Goal: Information Seeking & Learning: Learn about a topic

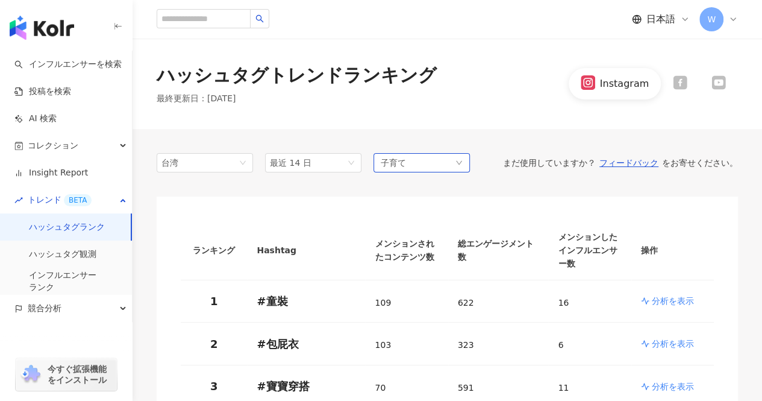
click at [405, 158] on div "子育て" at bounding box center [422, 162] width 96 height 19
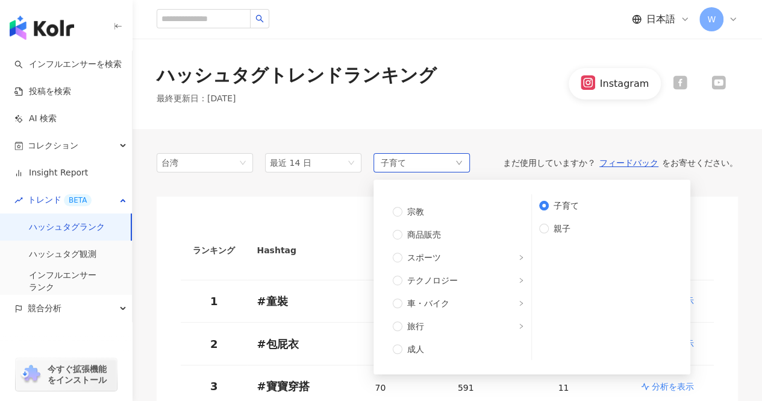
scroll to position [225, 0]
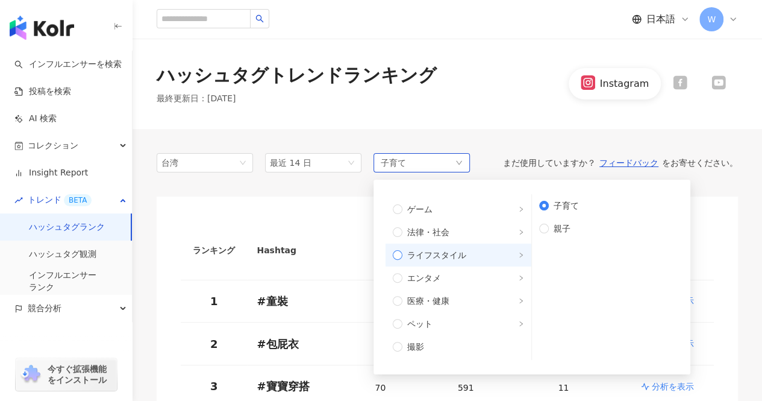
click at [498, 248] on span "ライフスタイル" at bounding box center [464, 254] width 122 height 13
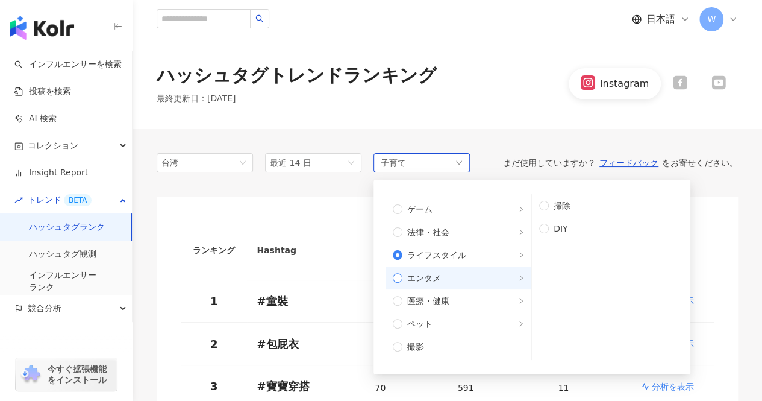
click at [500, 274] on span "エンタメ" at bounding box center [464, 277] width 122 height 13
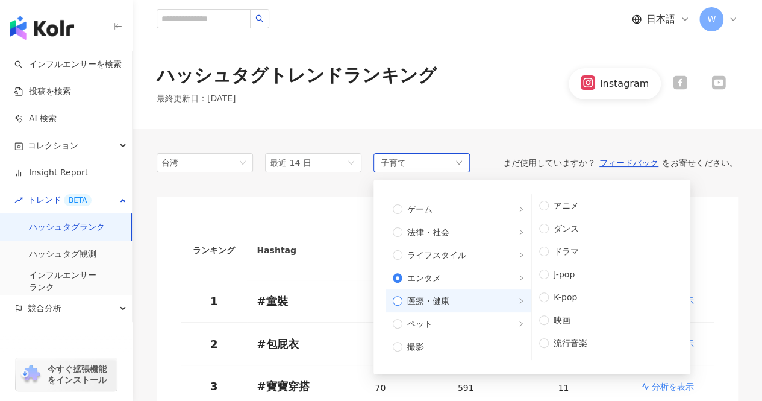
click at [502, 297] on span "医療・健康" at bounding box center [464, 300] width 122 height 13
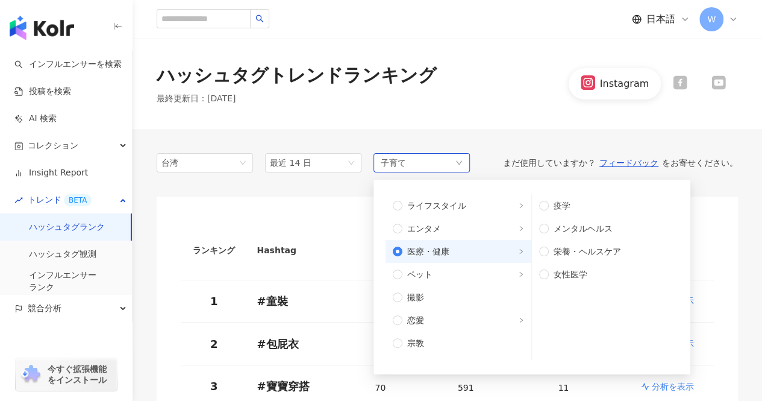
scroll to position [286, 0]
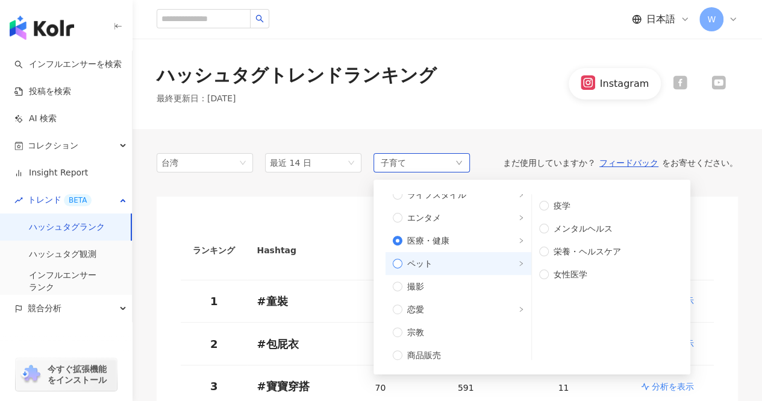
click at [498, 260] on span "ペット" at bounding box center [464, 263] width 122 height 13
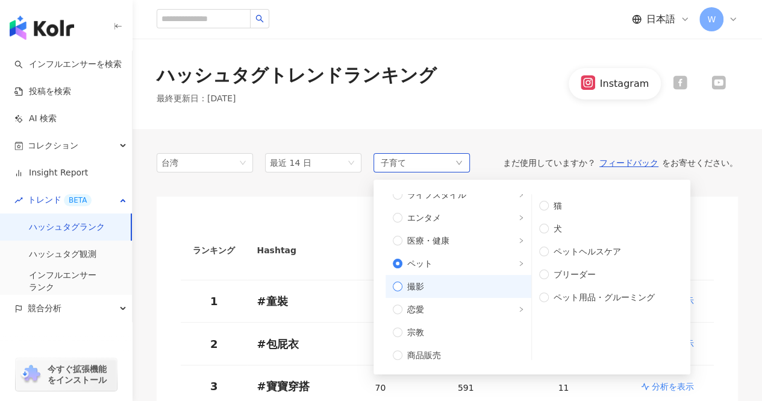
click at [497, 287] on span "撮影" at bounding box center [464, 286] width 122 height 13
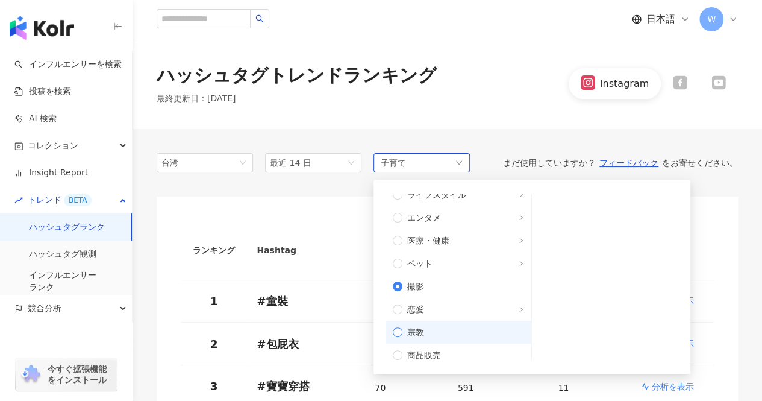
click at [495, 321] on label "宗教" at bounding box center [459, 332] width 146 height 23
click at [488, 361] on div "無制限 芸術・エンタメ 美容・ファッション 気候・環境 日常トピック 教育・学習 ファミリー ファイナンス グルメ 占い ゲーム 法律・社会 ライフスタイル …" at bounding box center [532, 277] width 303 height 180
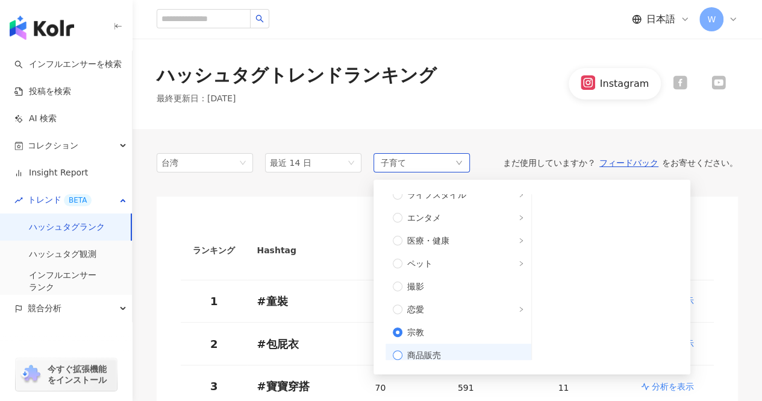
click at [489, 347] on label "商品販売" at bounding box center [459, 355] width 146 height 23
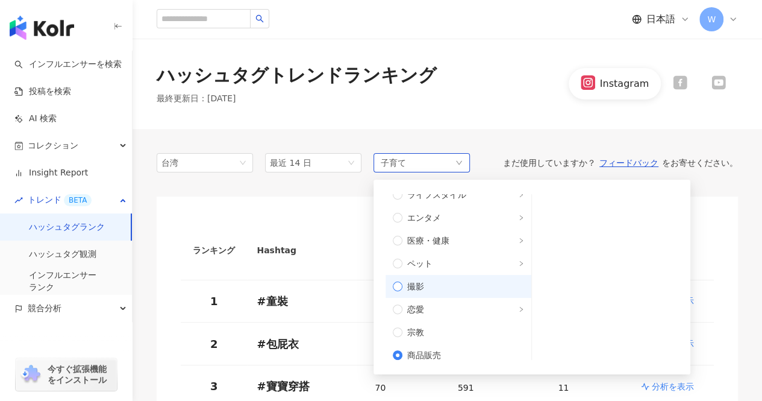
scroll to position [225, 0]
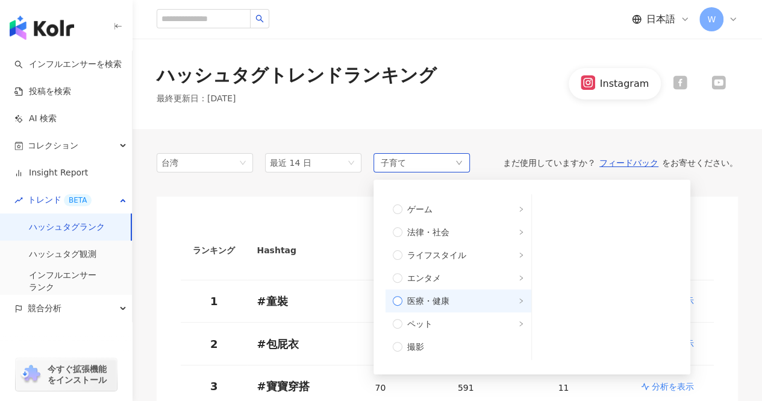
click at [475, 304] on span "医療・健康" at bounding box center [464, 300] width 122 height 13
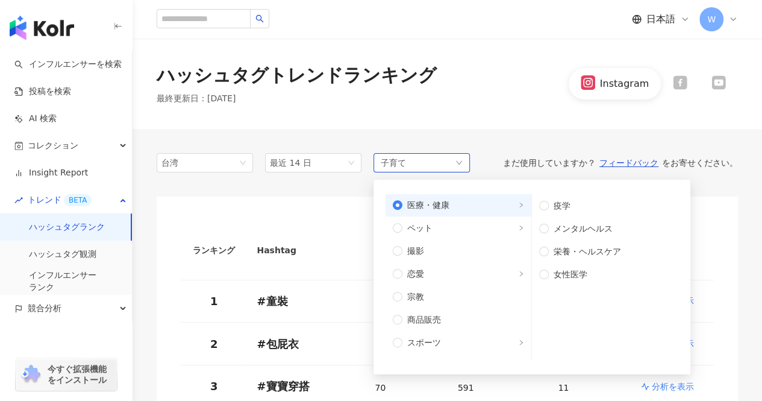
scroll to position [346, 0]
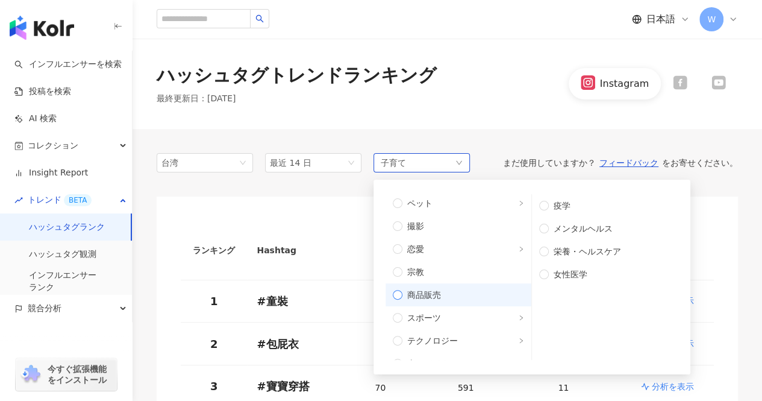
click at [474, 288] on span "商品販売" at bounding box center [464, 294] width 122 height 13
click at [430, 296] on span "商品販売" at bounding box center [424, 294] width 34 height 13
click at [458, 293] on span "商品販売" at bounding box center [464, 294] width 122 height 13
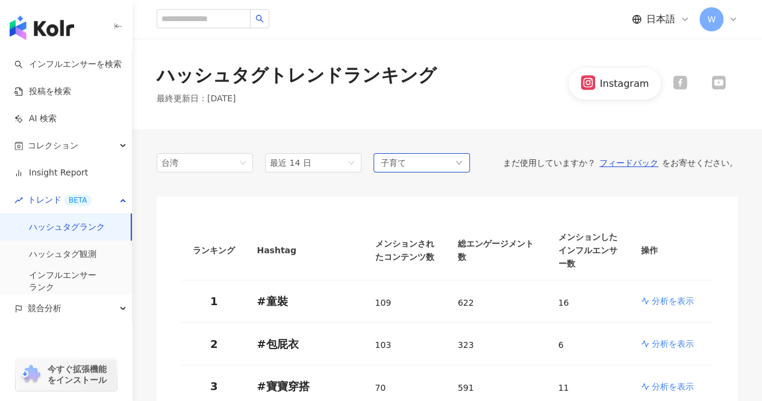
click at [440, 155] on div "子育て" at bounding box center [422, 162] width 96 height 19
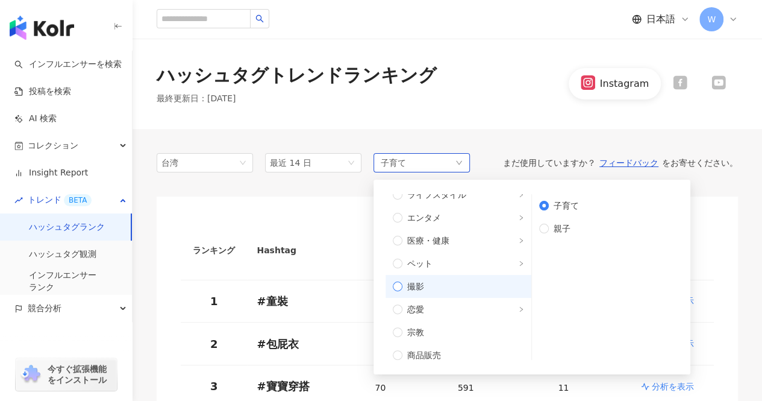
click at [502, 284] on span "撮影" at bounding box center [464, 286] width 122 height 13
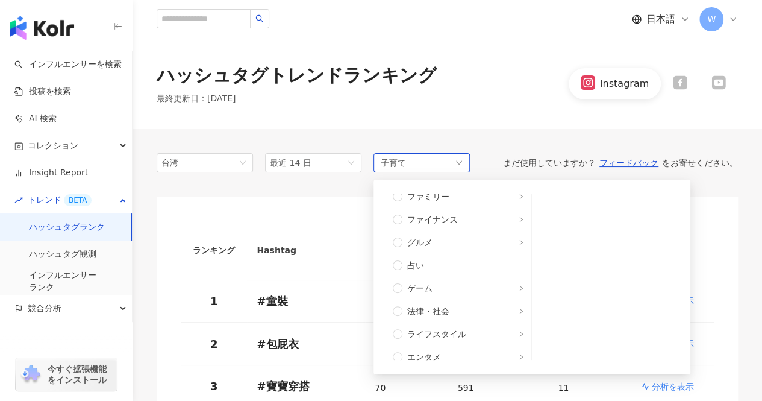
scroll to position [165, 0]
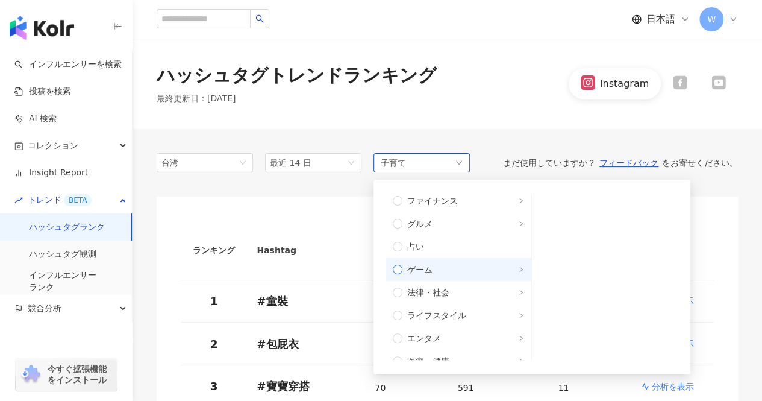
click at [503, 271] on span "ゲーム" at bounding box center [464, 269] width 122 height 13
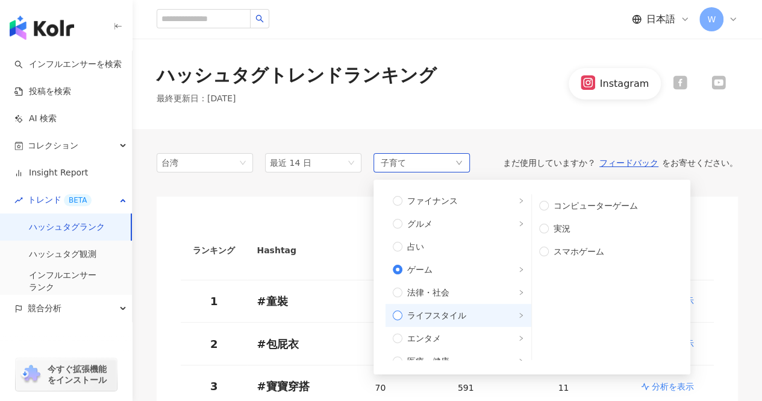
click at [500, 310] on span "ライフスタイル" at bounding box center [464, 315] width 122 height 13
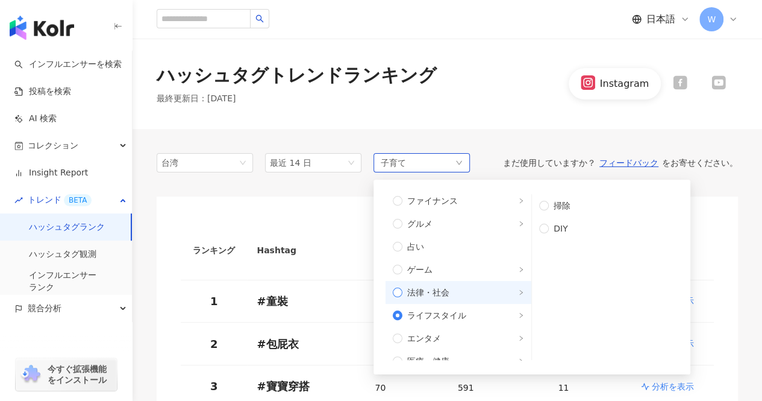
click at [499, 286] on span "法律・社会" at bounding box center [464, 292] width 122 height 13
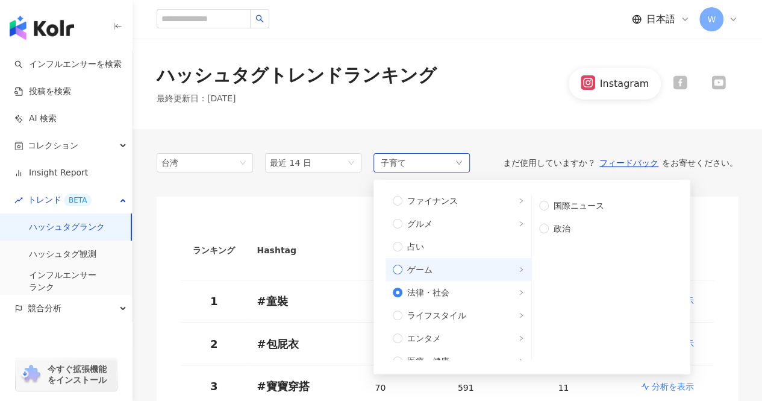
click at [499, 263] on span "ゲーム" at bounding box center [464, 269] width 122 height 13
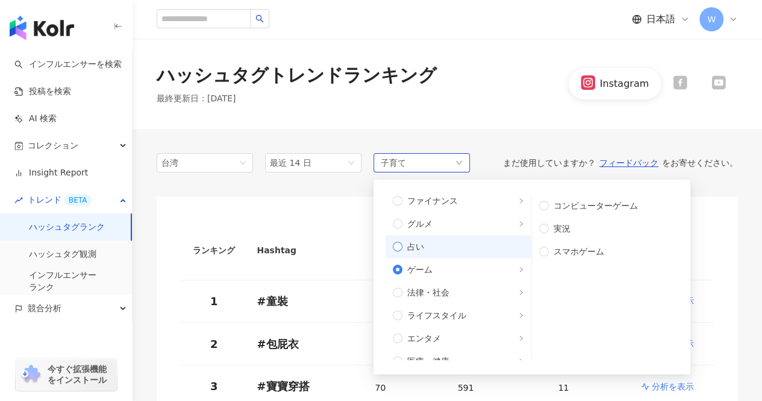
click at [499, 250] on span "占い" at bounding box center [464, 246] width 122 height 13
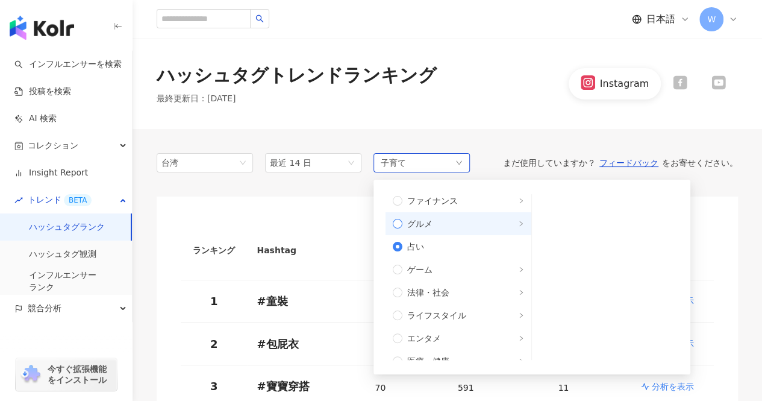
click at [500, 219] on span "グルメ" at bounding box center [464, 223] width 122 height 13
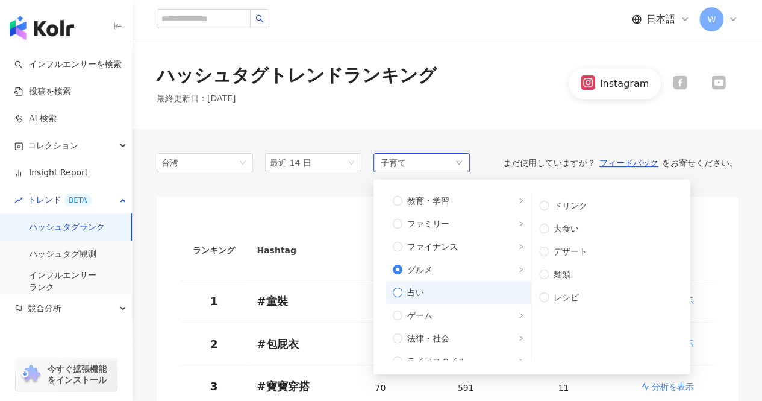
scroll to position [105, 0]
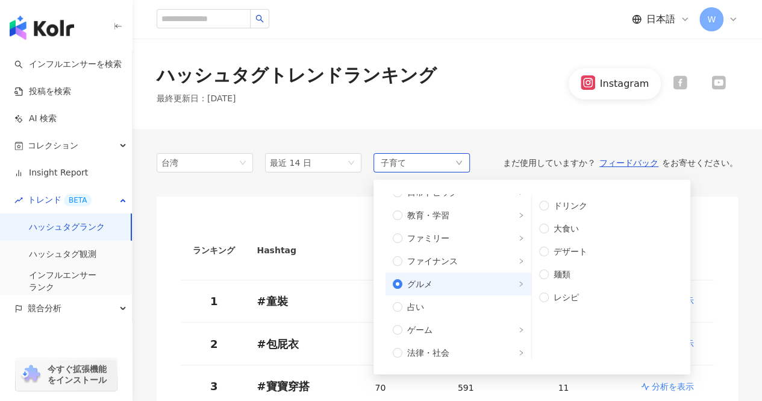
click at [495, 278] on span "グルメ" at bounding box center [464, 283] width 122 height 13
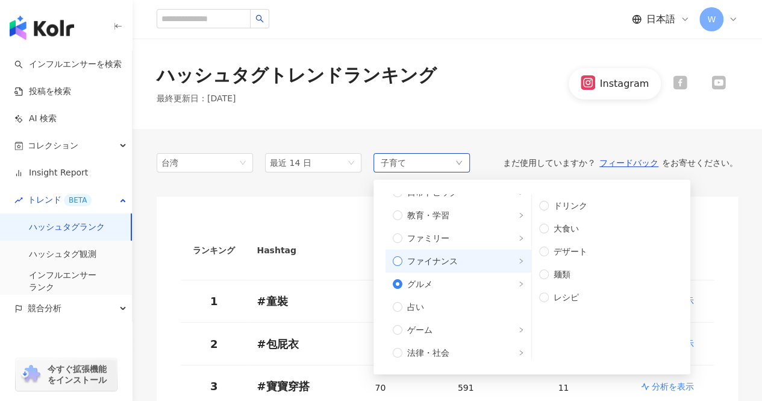
click at [494, 257] on span "ファイナンス" at bounding box center [464, 260] width 122 height 13
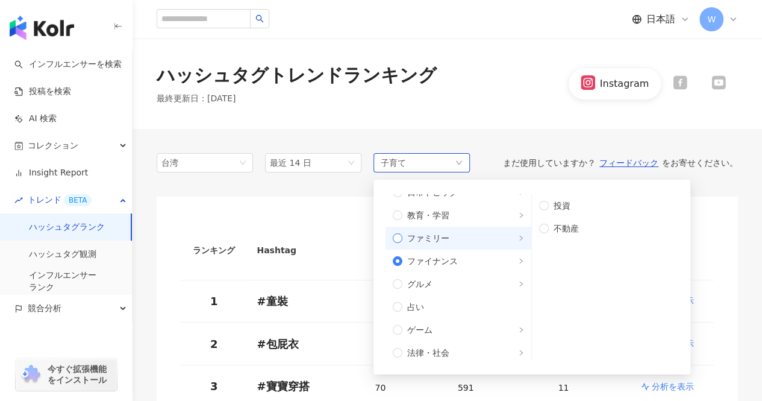
click at [495, 233] on span "ファミリー" at bounding box center [464, 237] width 122 height 13
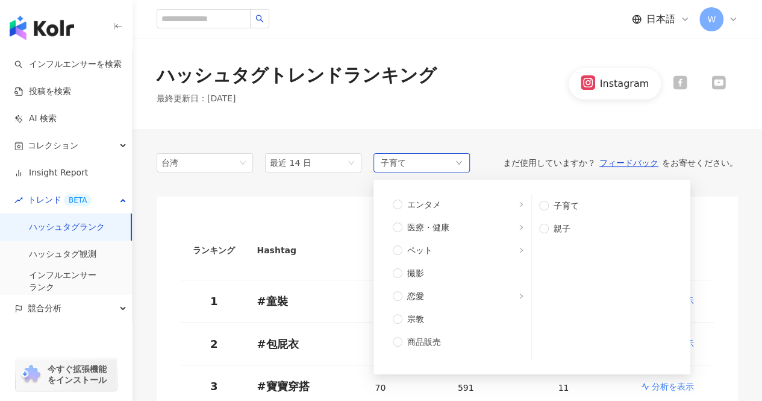
scroll to position [406, 0]
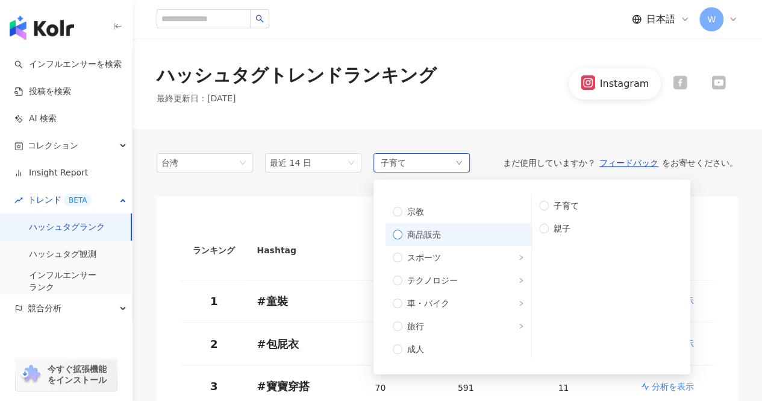
click at [496, 232] on span "商品販売" at bounding box center [464, 234] width 122 height 13
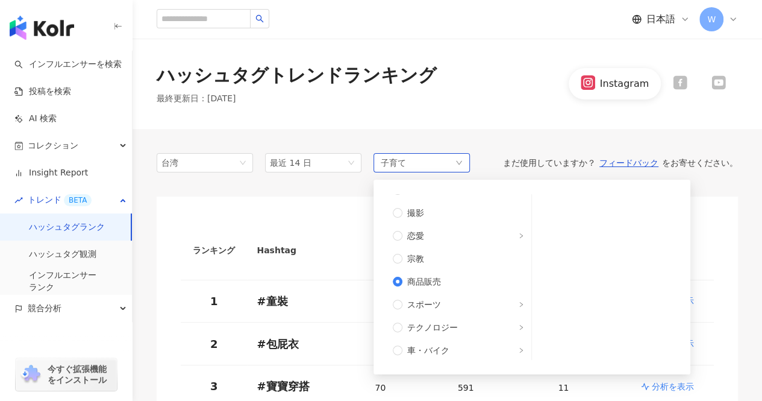
scroll to position [354, 0]
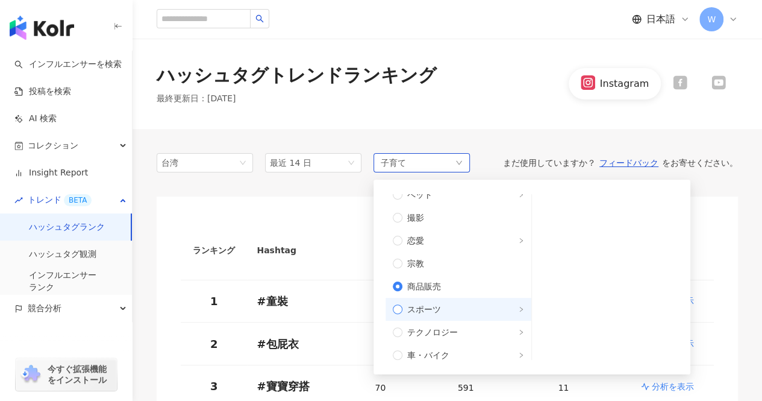
click at [509, 303] on span "スポーツ" at bounding box center [464, 309] width 122 height 13
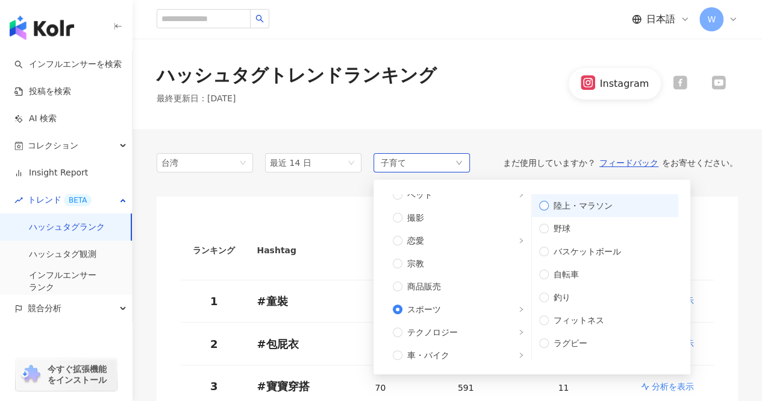
click at [595, 195] on label "陸上・マラソン" at bounding box center [605, 205] width 146 height 23
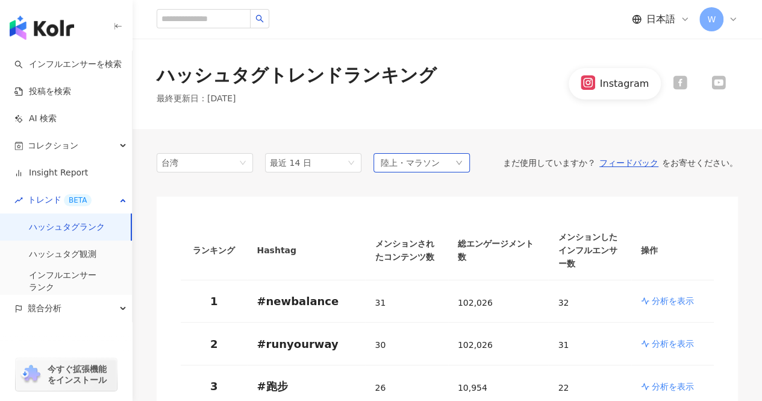
click at [430, 169] on div "陸上・マラソン" at bounding box center [422, 162] width 96 height 19
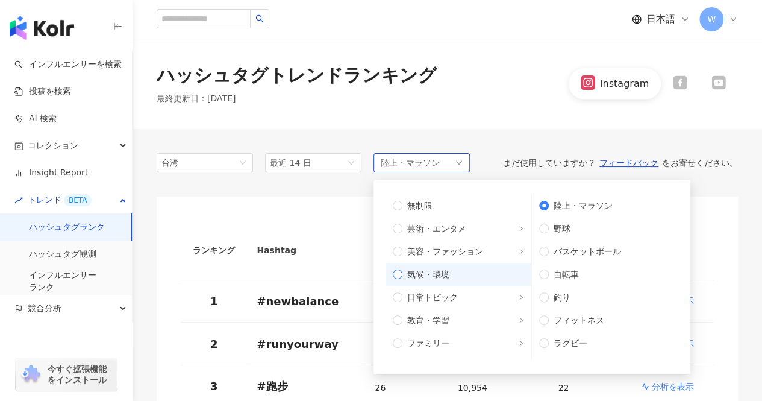
click at [451, 264] on label "気候・環境" at bounding box center [459, 274] width 146 height 23
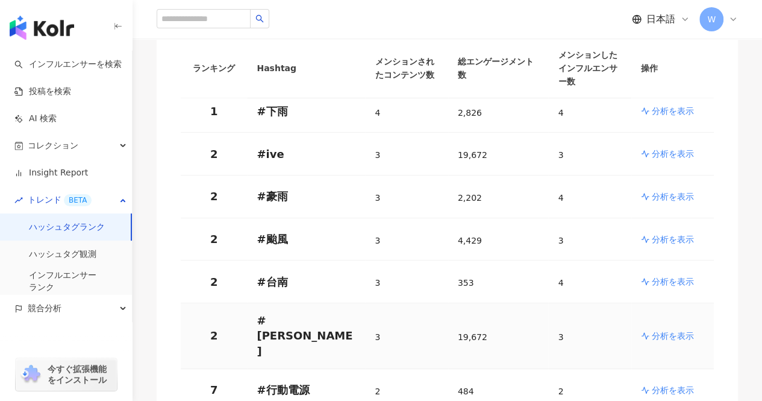
scroll to position [121, 0]
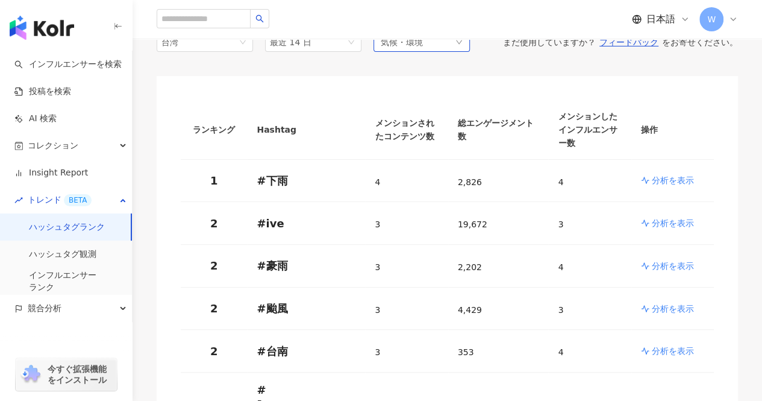
click at [429, 43] on div "気候・環境" at bounding box center [422, 42] width 96 height 19
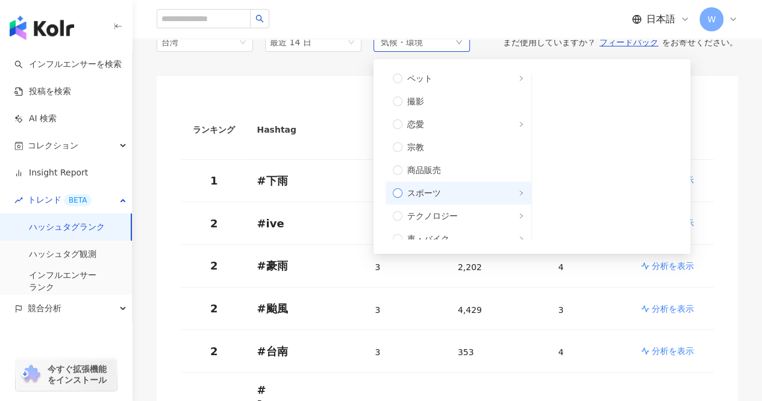
scroll to position [362, 0]
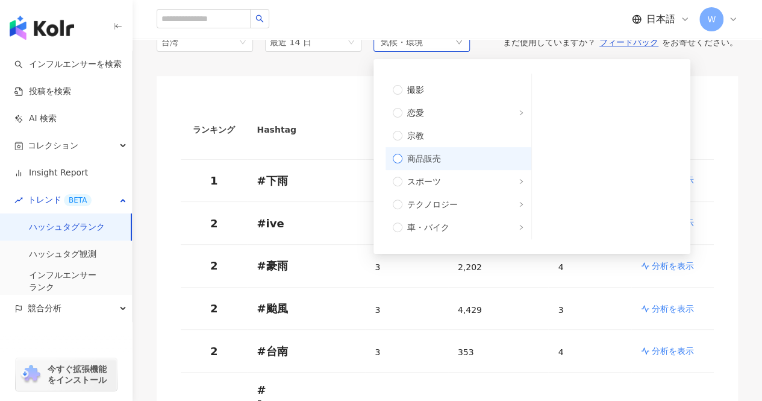
click at [450, 160] on span "商品販売" at bounding box center [464, 158] width 122 height 13
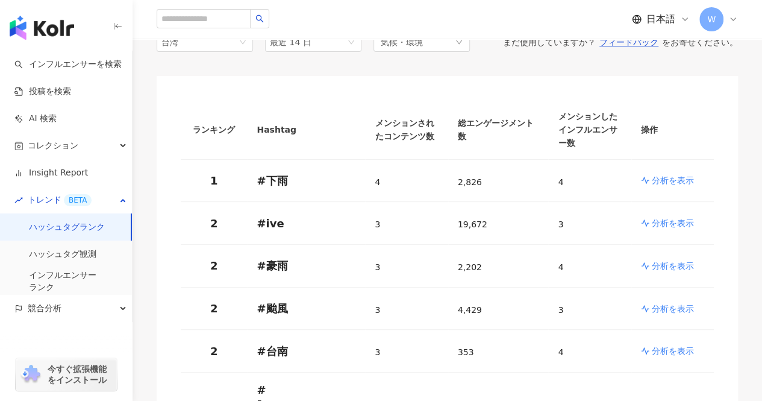
click at [342, 84] on div "ランキング Hashtag メンションされたコンテンツ数 総エンゲージメント数 メンションしたインフルエンサー数 操作 1 # 下雨 4 2,826 4 分析…" at bounding box center [448, 354] width 582 height 557
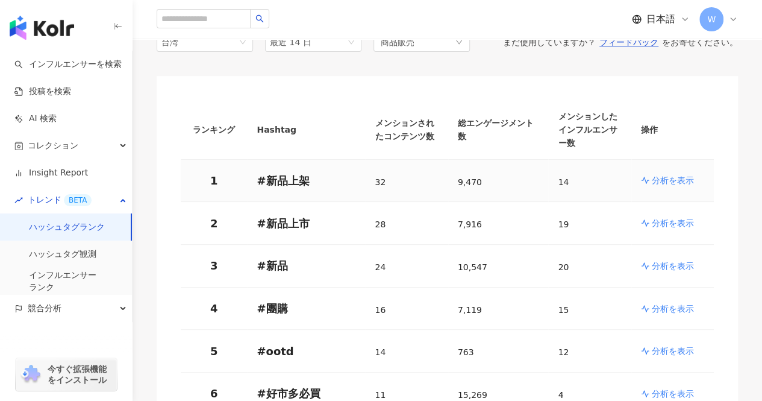
scroll to position [301, 0]
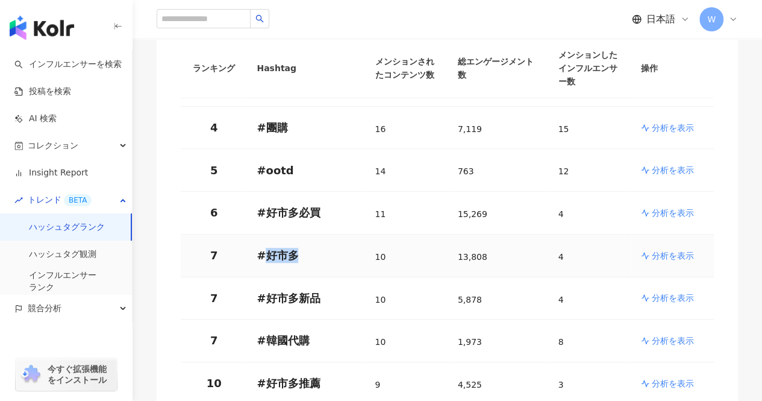
drag, startPoint x: 295, startPoint y: 241, endPoint x: 265, endPoint y: 243, distance: 30.2
click at [265, 248] on p "# 好市多" at bounding box center [306, 255] width 99 height 15
copy p "好市多"
click at [310, 248] on p "# 好市多" at bounding box center [306, 255] width 99 height 15
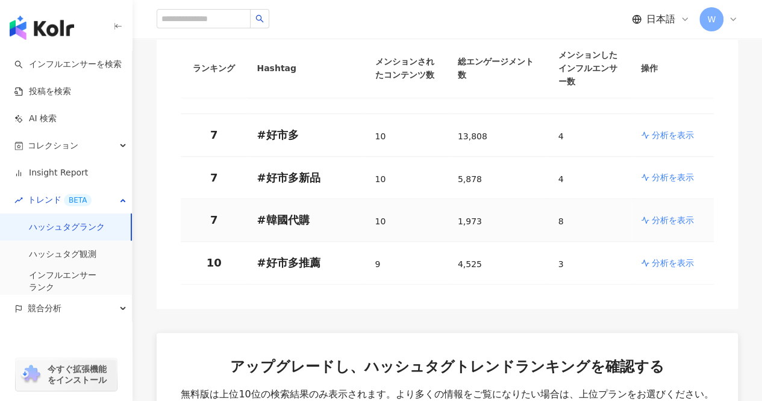
scroll to position [0, 0]
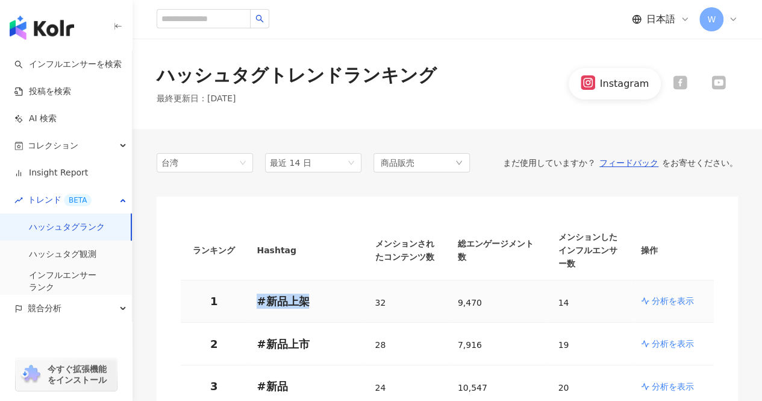
drag, startPoint x: 307, startPoint y: 287, endPoint x: 257, endPoint y: 287, distance: 50.6
click at [257, 294] on p "# 新品上架" at bounding box center [306, 301] width 99 height 15
copy p "# 新品上架"
click at [330, 294] on p "# 新品上架" at bounding box center [306, 301] width 99 height 15
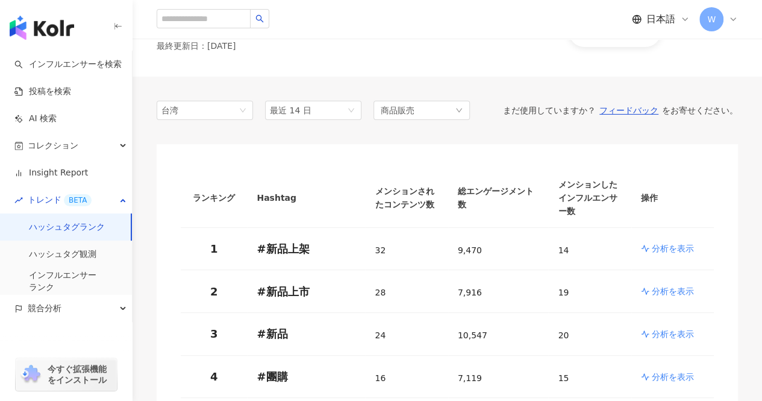
scroll to position [60, 0]
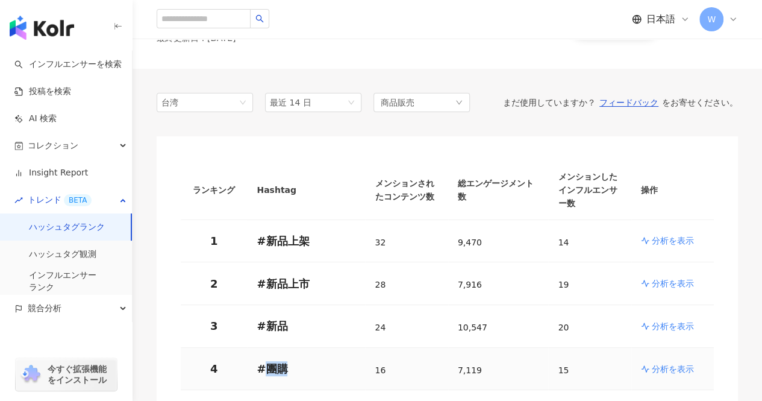
drag, startPoint x: 287, startPoint y: 351, endPoint x: 266, endPoint y: 357, distance: 22.1
click at [266, 361] on p "# 團購" at bounding box center [306, 368] width 99 height 15
copy p "團購"
click at [317, 361] on p "# 團購" at bounding box center [306, 368] width 99 height 15
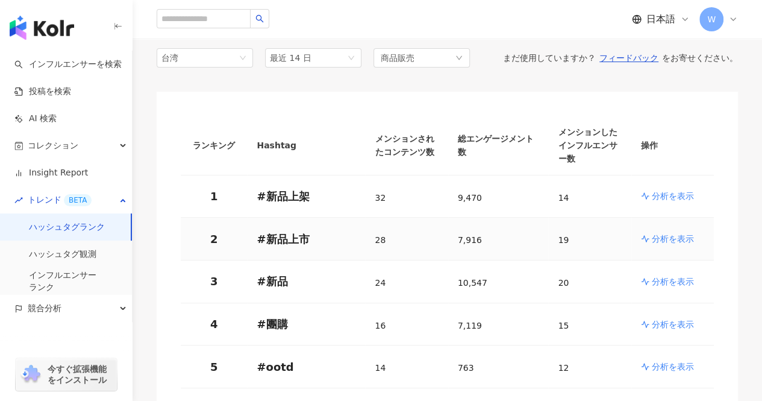
scroll to position [121, 0]
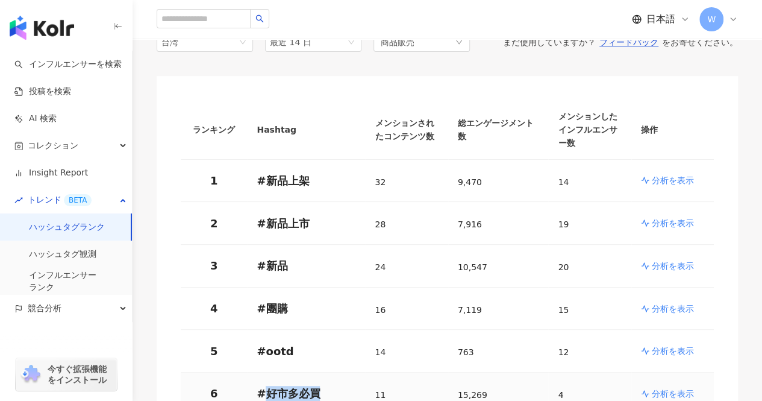
drag, startPoint x: 330, startPoint y: 382, endPoint x: 265, endPoint y: 383, distance: 64.5
click at [265, 386] on p "# 好市多必買" at bounding box center [306, 393] width 99 height 15
copy p "好市多必買"
click at [328, 386] on p "# 好市多必買" at bounding box center [306, 393] width 99 height 15
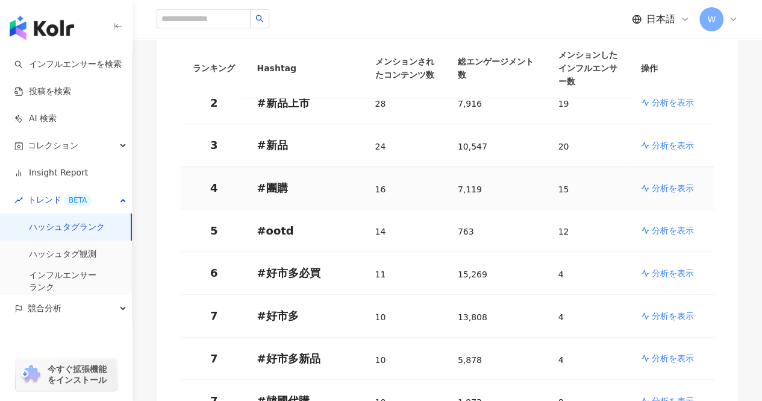
scroll to position [362, 0]
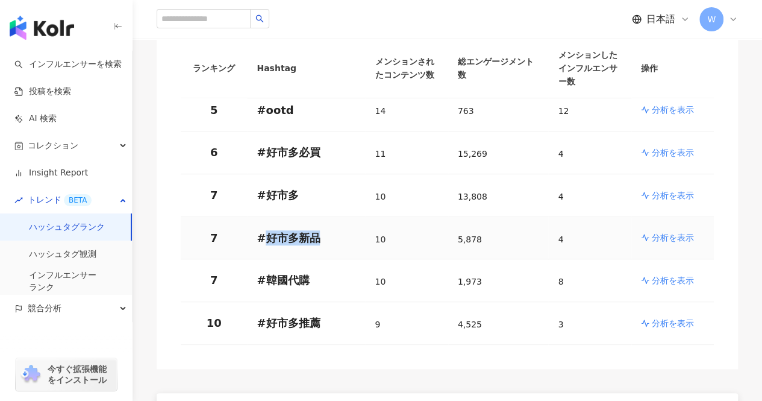
drag, startPoint x: 323, startPoint y: 226, endPoint x: 268, endPoint y: 222, distance: 55.6
click at [268, 230] on p "# 好市多新品" at bounding box center [306, 237] width 99 height 15
drag, startPoint x: 322, startPoint y: 305, endPoint x: 264, endPoint y: 304, distance: 57.9
click at [264, 315] on p "# 好市多推薦" at bounding box center [306, 322] width 99 height 15
drag, startPoint x: 313, startPoint y: 262, endPoint x: 264, endPoint y: 264, distance: 49.5
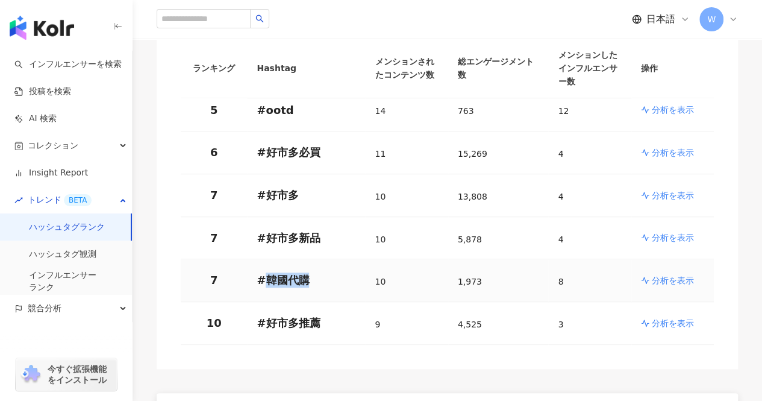
click at [264, 272] on p "# 韓國代購" at bounding box center [306, 279] width 99 height 15
copy p "韓國代購"
click at [336, 272] on p "# 韓國代購" at bounding box center [306, 279] width 99 height 15
drag, startPoint x: 315, startPoint y: 309, endPoint x: 263, endPoint y: 298, distance: 52.4
click at [263, 302] on td "# 好市多推薦" at bounding box center [306, 323] width 118 height 43
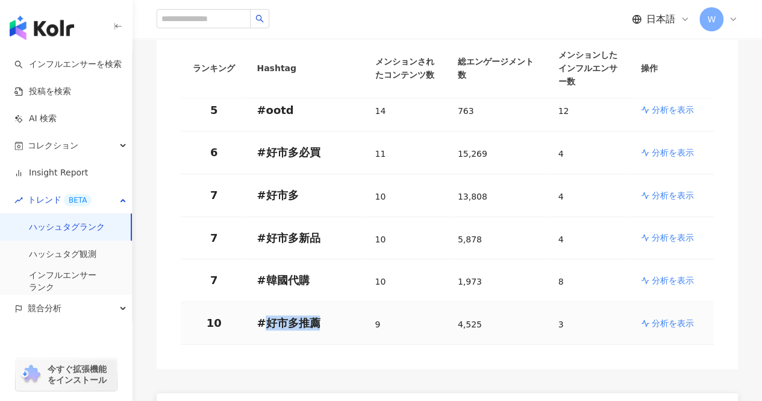
copy p "好市多推薦"
click at [375, 324] on td "9" at bounding box center [406, 323] width 83 height 43
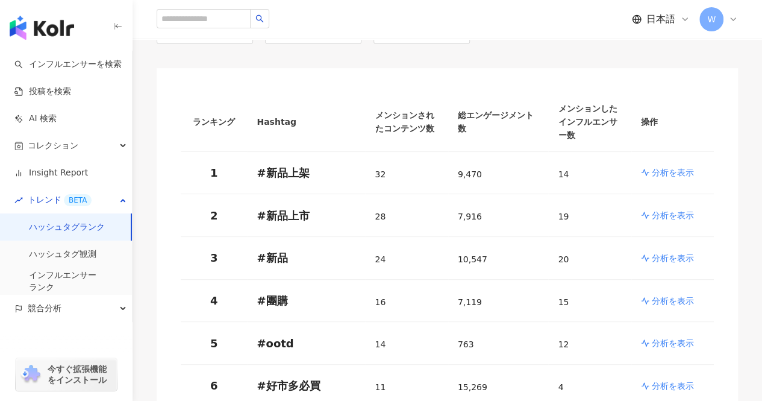
scroll to position [60, 0]
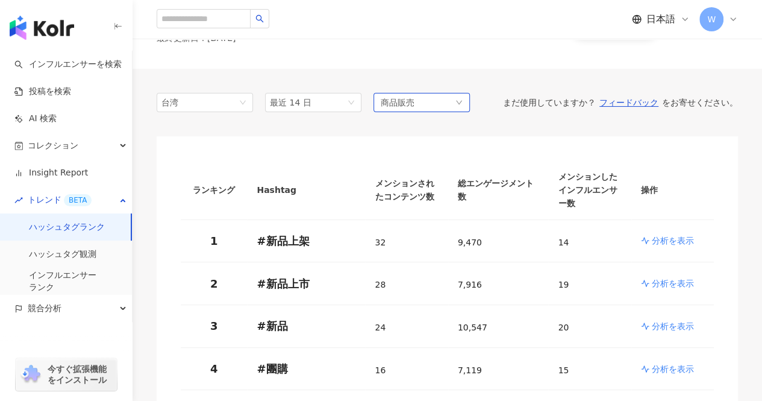
click at [433, 101] on div "商品販売" at bounding box center [422, 102] width 96 height 19
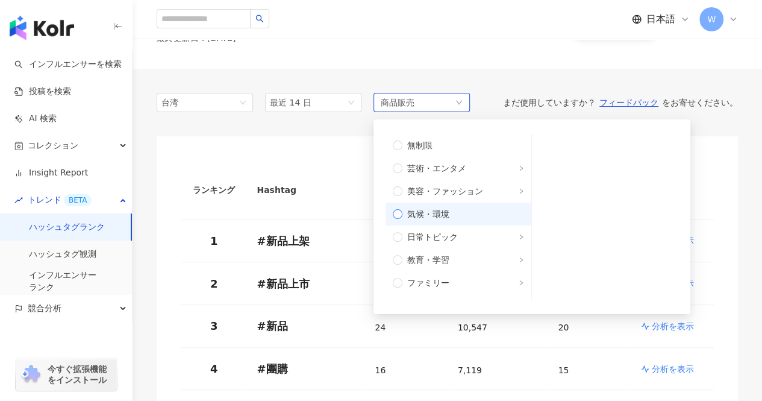
click at [511, 215] on span "気候・環境" at bounding box center [464, 213] width 122 height 13
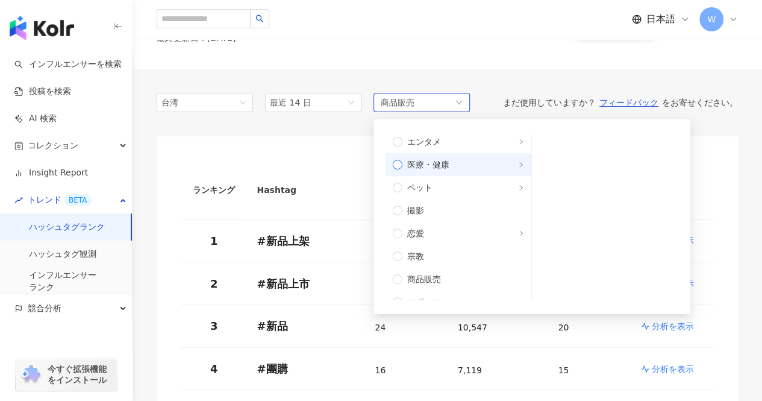
click at [488, 170] on span "医療・健康" at bounding box center [464, 164] width 122 height 13
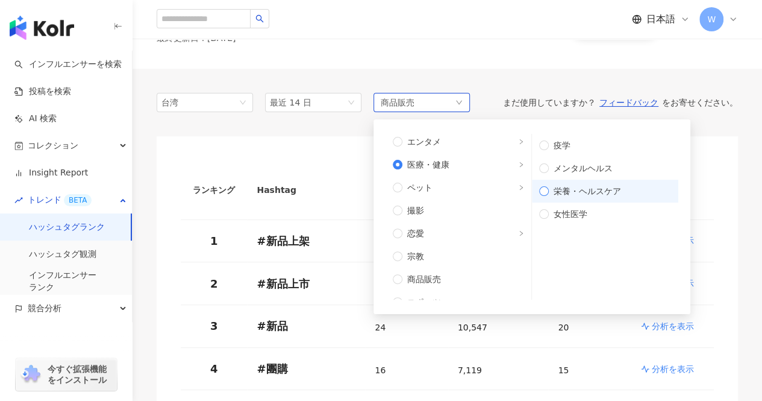
click at [592, 198] on label "栄養・ヘルスケア" at bounding box center [605, 191] width 146 height 23
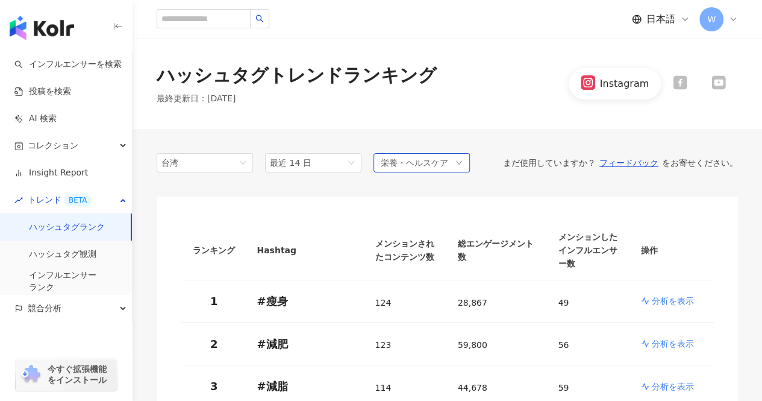
click at [462, 162] on icon "down" at bounding box center [459, 162] width 7 height 7
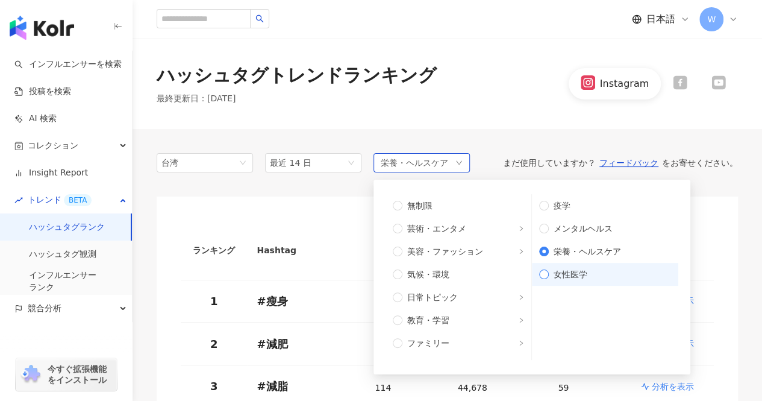
click at [568, 275] on span "女性医学" at bounding box center [610, 274] width 122 height 13
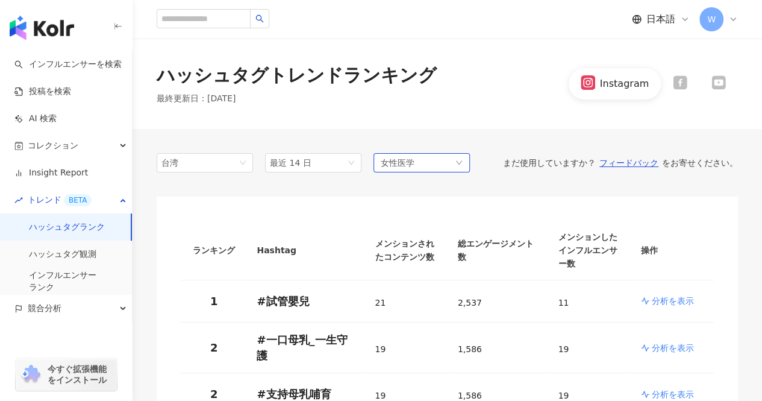
click at [458, 168] on div "女性医学" at bounding box center [422, 162] width 96 height 19
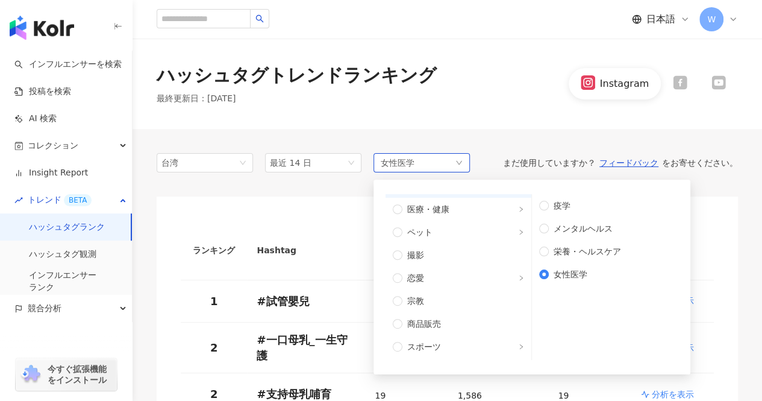
scroll to position [406, 0]
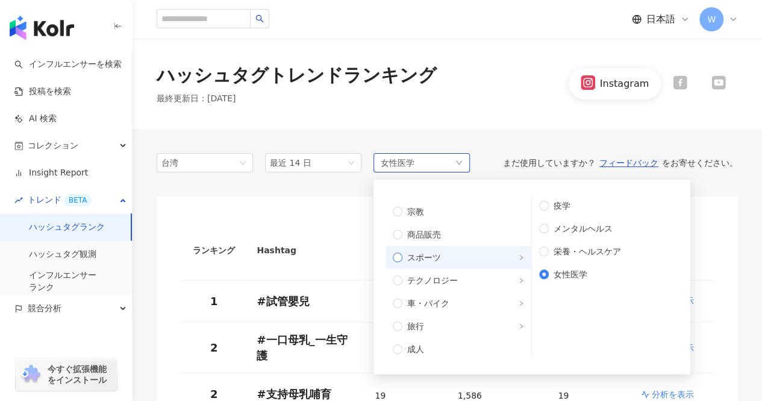
click at [492, 255] on span "スポーツ" at bounding box center [464, 257] width 122 height 13
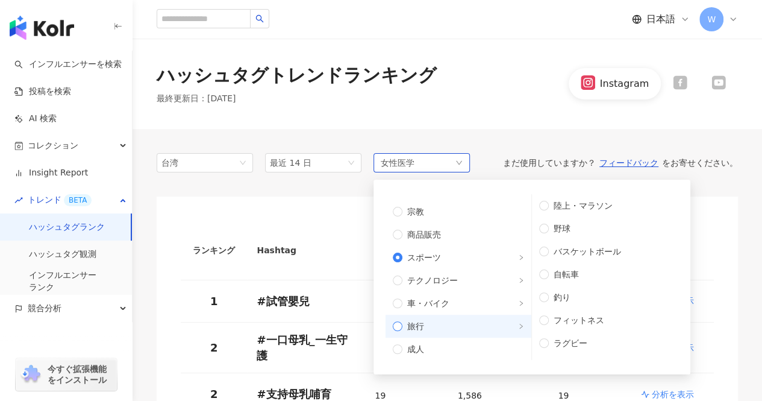
scroll to position [181, 0]
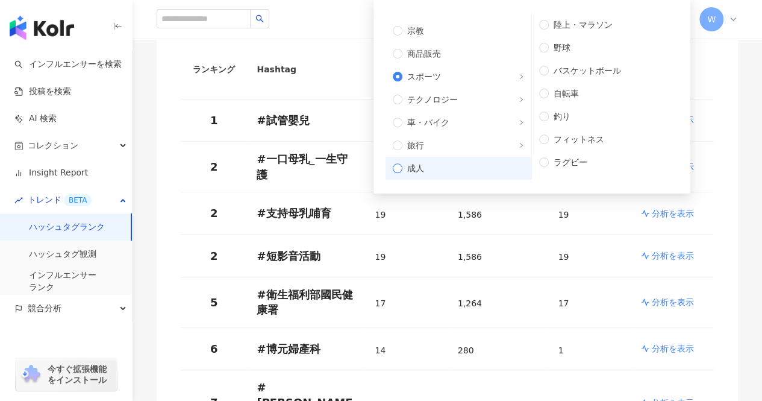
click at [453, 166] on span "成人" at bounding box center [464, 168] width 122 height 13
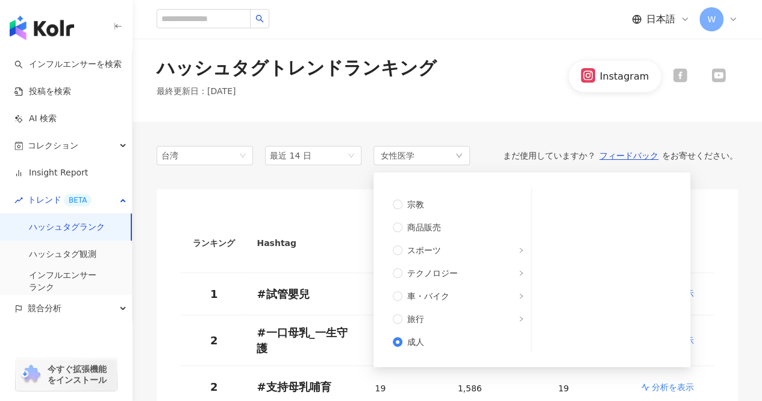
scroll to position [0, 0]
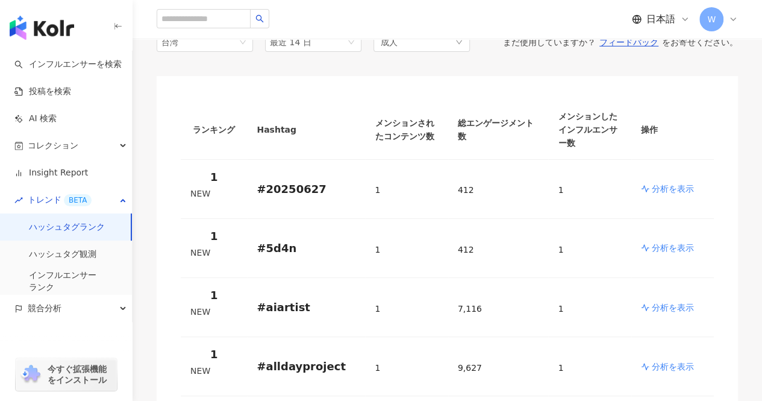
scroll to position [60, 0]
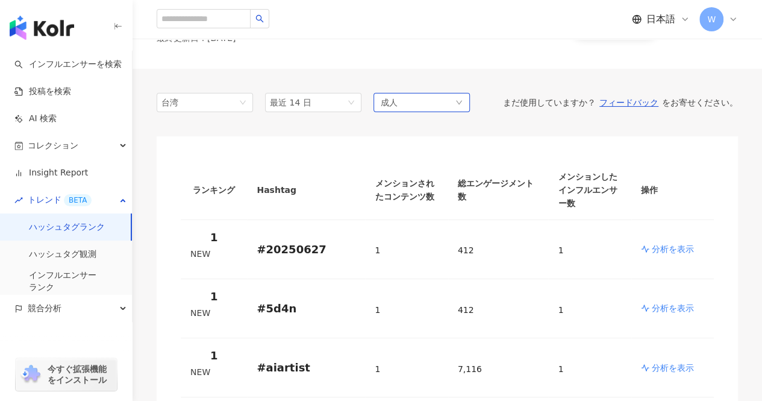
click at [449, 105] on div "成人" at bounding box center [422, 102] width 96 height 19
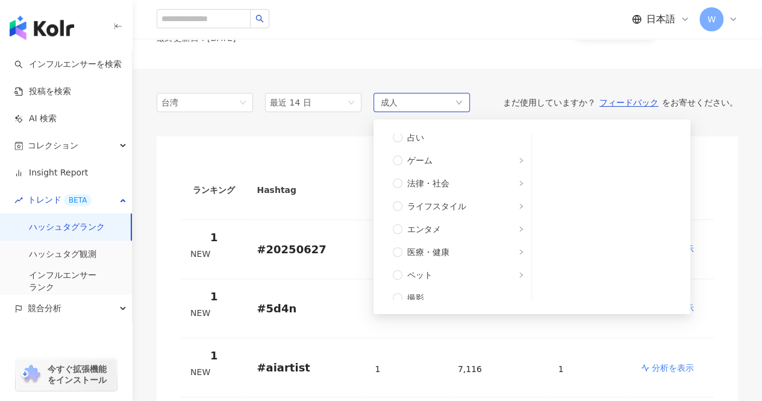
scroll to position [406, 0]
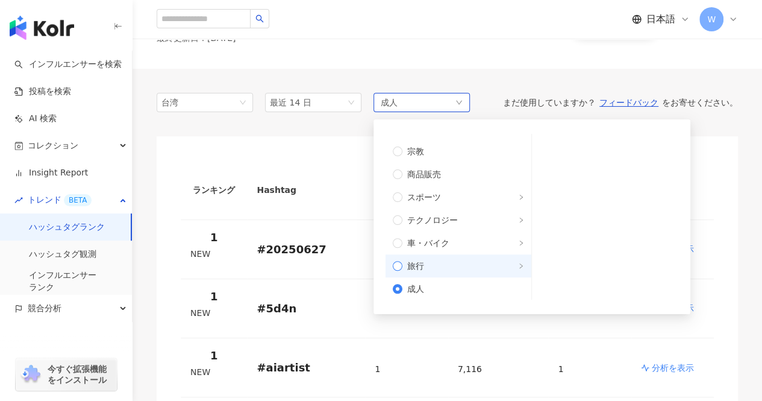
click at [451, 264] on span "旅行" at bounding box center [464, 265] width 122 height 13
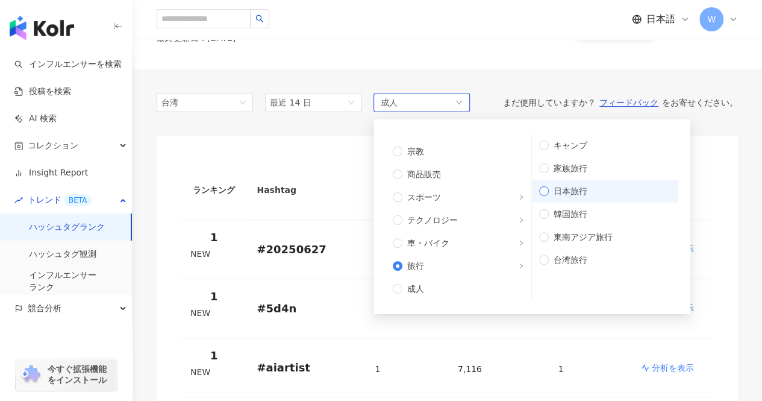
click at [567, 192] on span "日本旅行" at bounding box center [610, 190] width 122 height 13
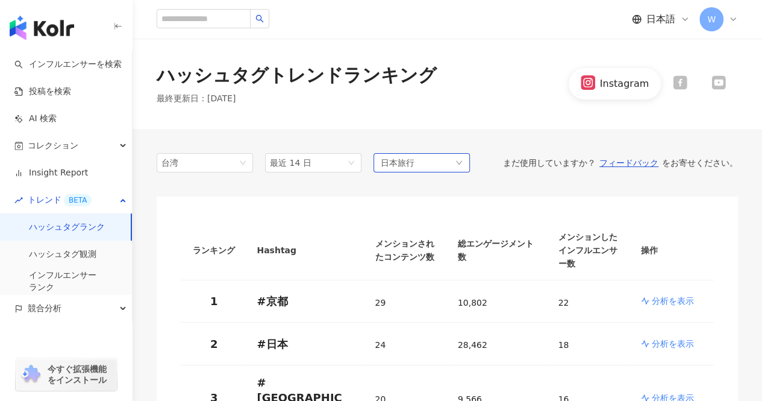
click at [422, 169] on div "日本旅行" at bounding box center [422, 162] width 96 height 19
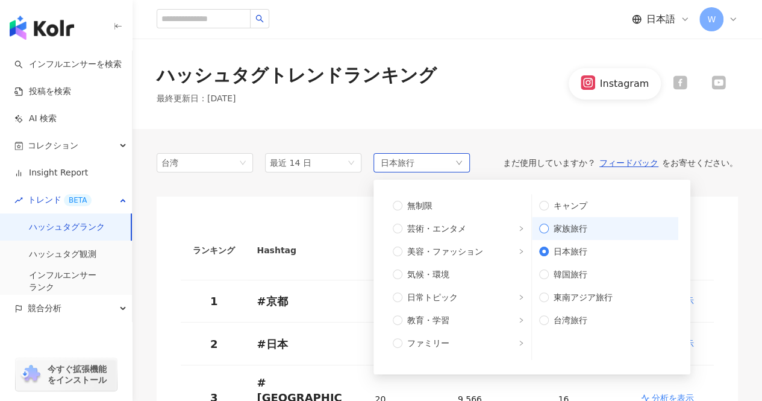
click at [579, 233] on span "家族旅行" at bounding box center [610, 228] width 122 height 13
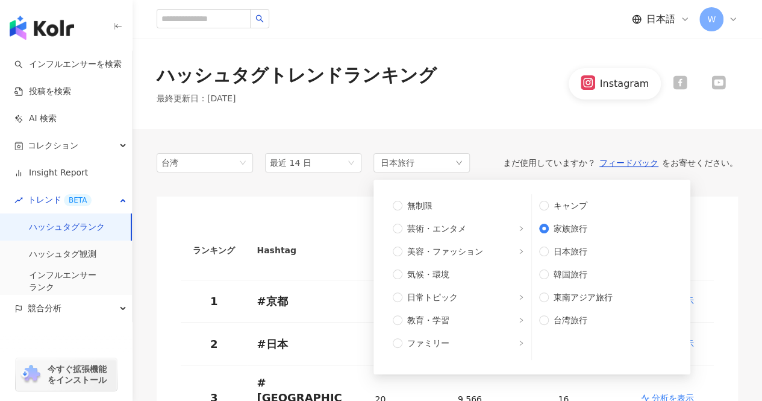
drag, startPoint x: 556, startPoint y: 156, endPoint x: 518, endPoint y: 137, distance: 42.1
click at [555, 156] on div "台湾 最近 14 日 日本旅行 無制限 芸術・エンタメ 美容・ファッション 気候・環境 日常トピック 教育・学習 ファミリー ファイナンス グルメ 占い ゲー…" at bounding box center [448, 162] width 582 height 19
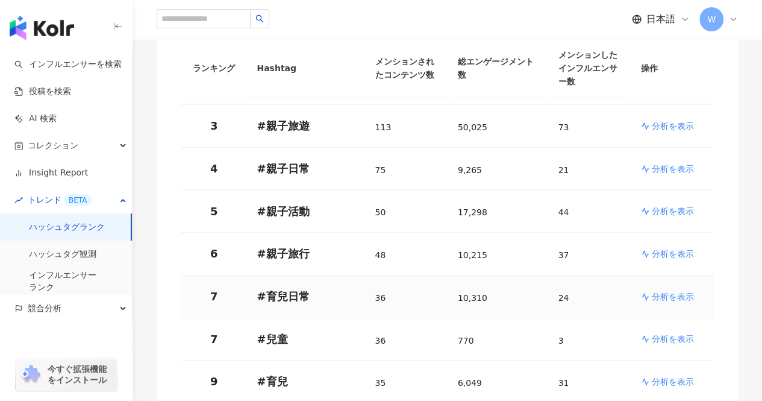
scroll to position [60, 0]
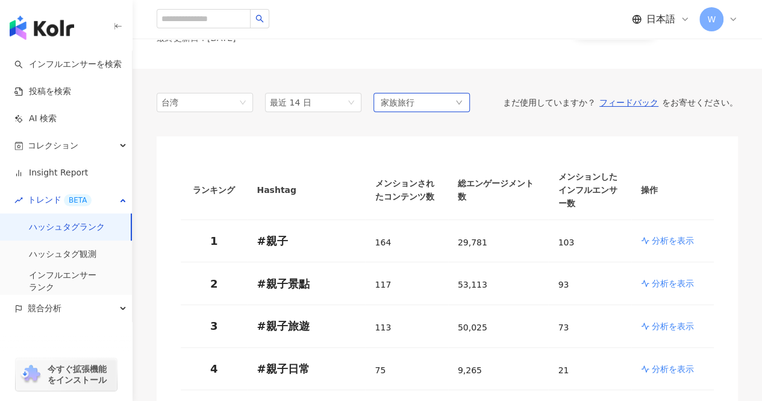
click at [442, 110] on div "家族旅行" at bounding box center [422, 102] width 96 height 19
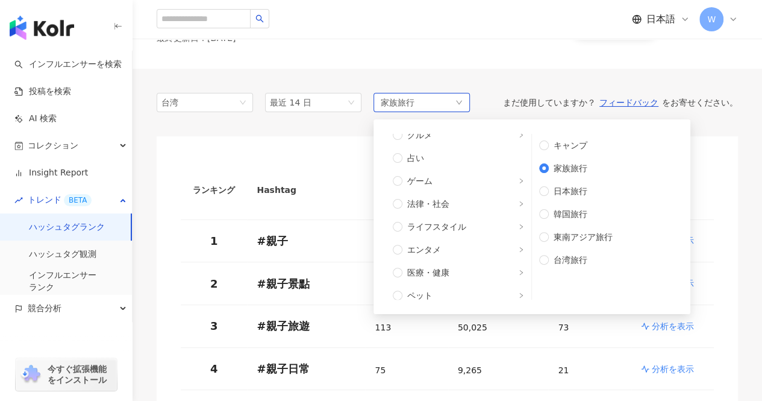
scroll to position [362, 0]
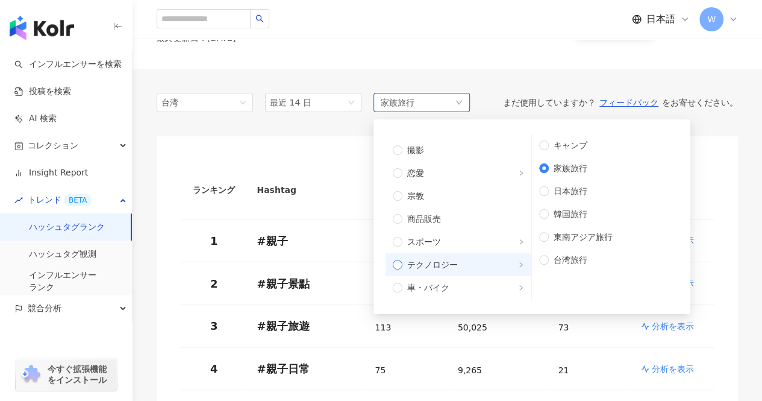
click at [468, 259] on span "テクノロジー" at bounding box center [464, 264] width 122 height 13
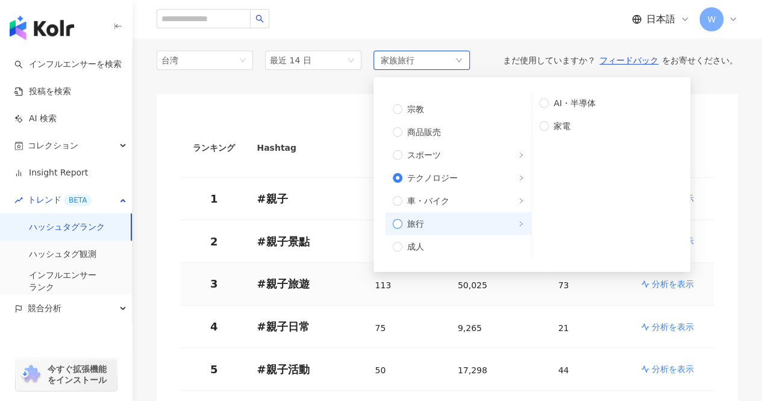
scroll to position [121, 0]
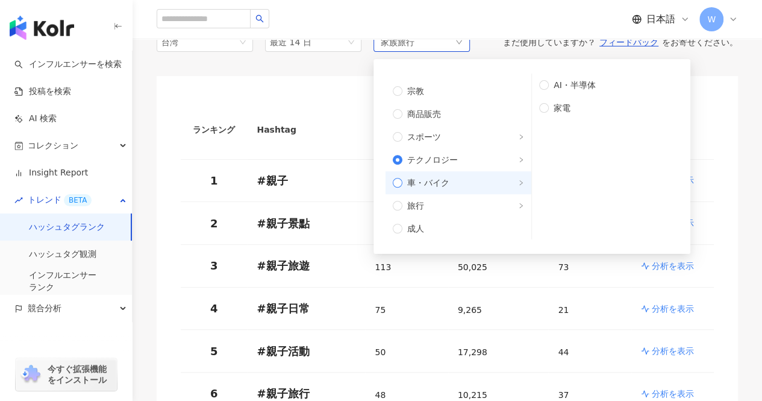
click at [475, 177] on span "車・バイク" at bounding box center [464, 182] width 122 height 13
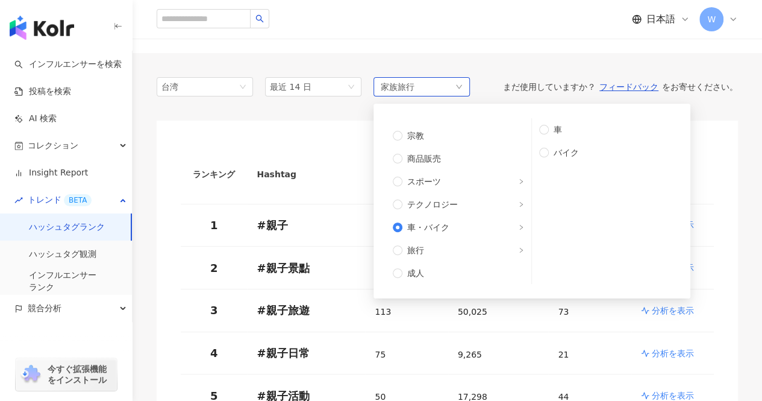
scroll to position [60, 0]
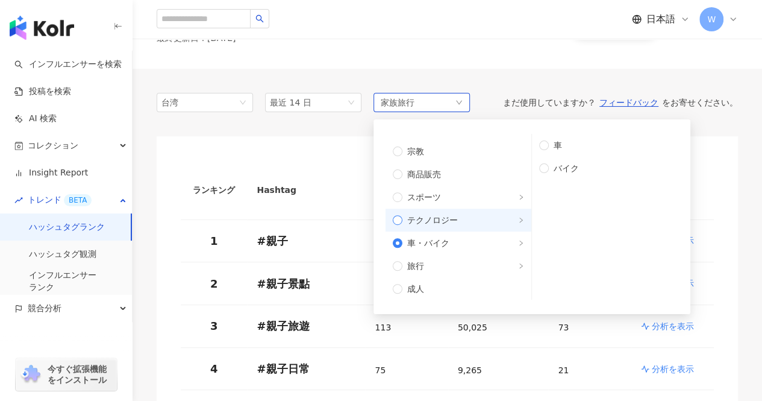
click at [468, 219] on span "テクノロジー" at bounding box center [464, 219] width 122 height 13
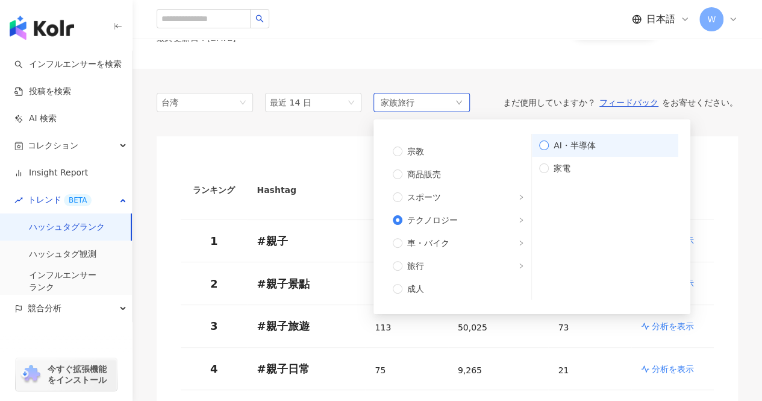
click at [594, 143] on span "AI・半導体" at bounding box center [610, 145] width 122 height 13
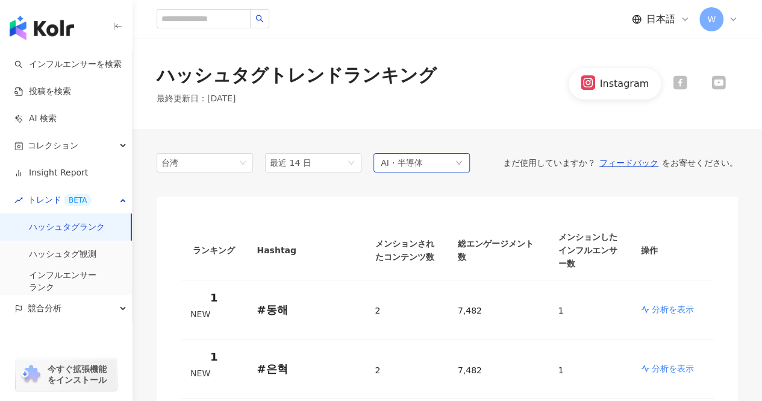
click at [441, 166] on div "AI・半導体" at bounding box center [422, 162] width 96 height 19
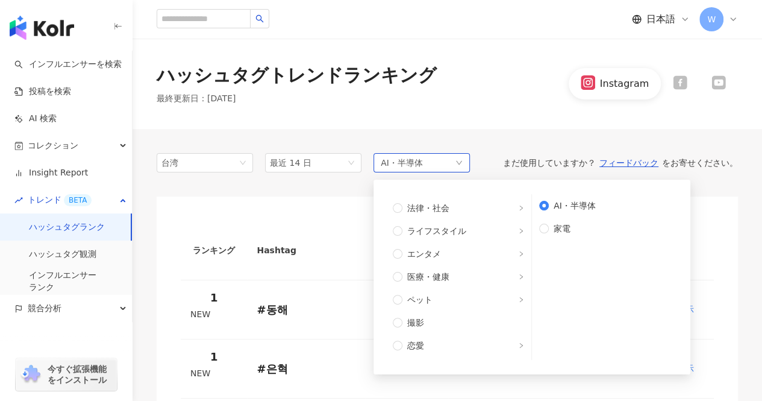
scroll to position [406, 0]
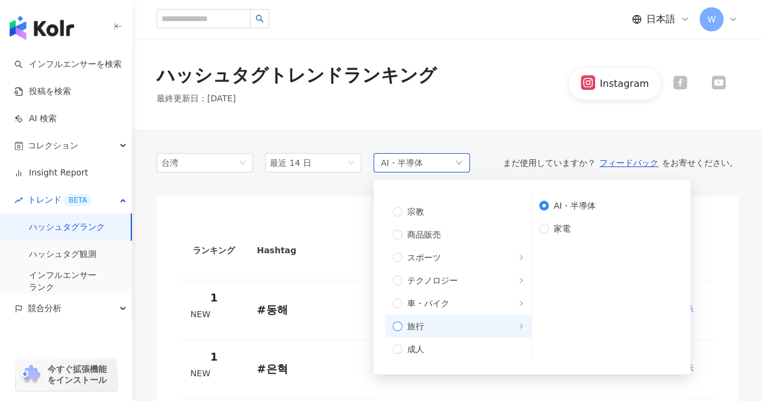
click at [447, 327] on span "旅行" at bounding box center [464, 325] width 122 height 13
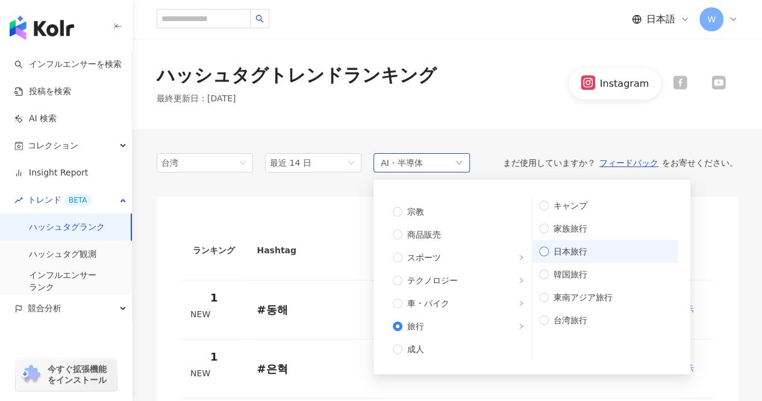
click at [574, 253] on span "日本旅行" at bounding box center [610, 251] width 122 height 13
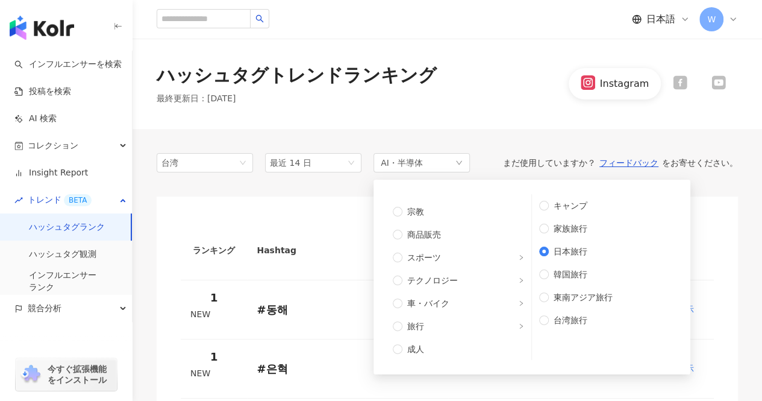
click at [479, 93] on div "ハッシュタグトレンドランキング 最終更新日 ： [DATE] Instagram" at bounding box center [448, 84] width 630 height 42
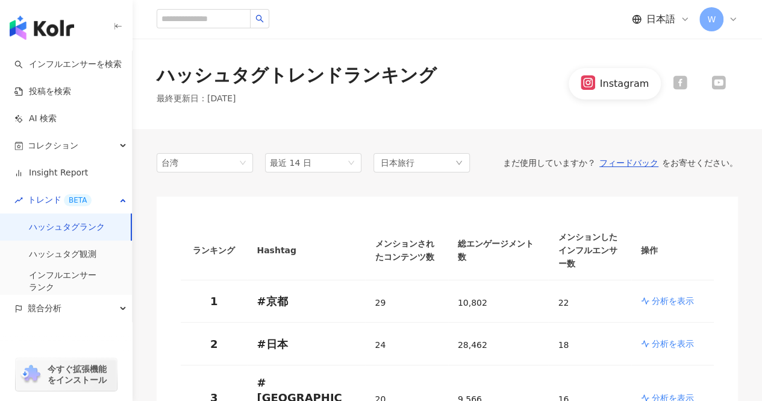
scroll to position [60, 0]
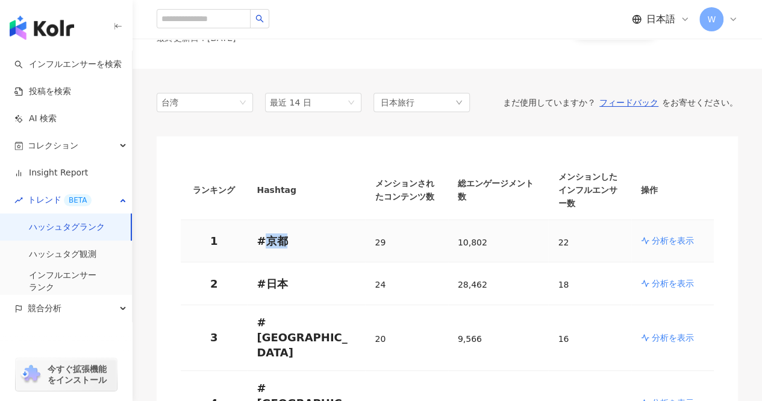
drag, startPoint x: 293, startPoint y: 225, endPoint x: 265, endPoint y: 228, distance: 28.4
click at [265, 233] on p "# 京都" at bounding box center [306, 240] width 99 height 15
click at [289, 276] on p "# 日本" at bounding box center [306, 283] width 99 height 15
drag, startPoint x: 293, startPoint y: 313, endPoint x: 266, endPoint y: 310, distance: 27.2
click at [266, 315] on p "# [GEOGRAPHIC_DATA]" at bounding box center [306, 338] width 99 height 46
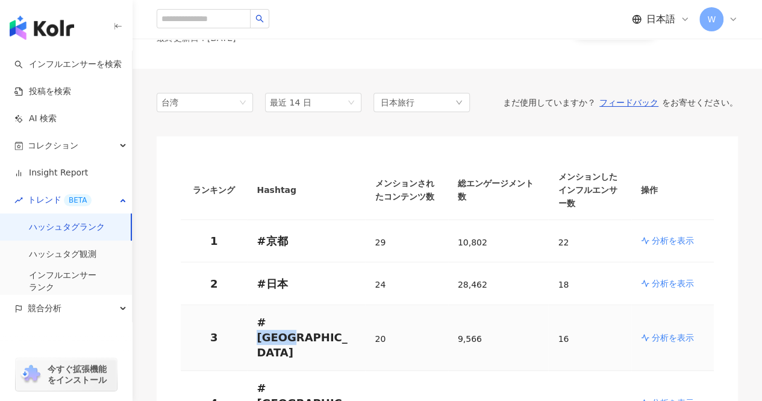
copy p "[GEOGRAPHIC_DATA]"
click at [310, 315] on p "# [GEOGRAPHIC_DATA]" at bounding box center [306, 338] width 99 height 46
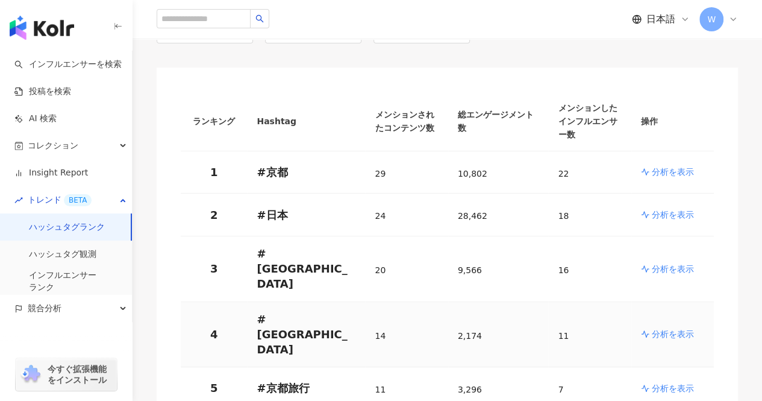
scroll to position [181, 0]
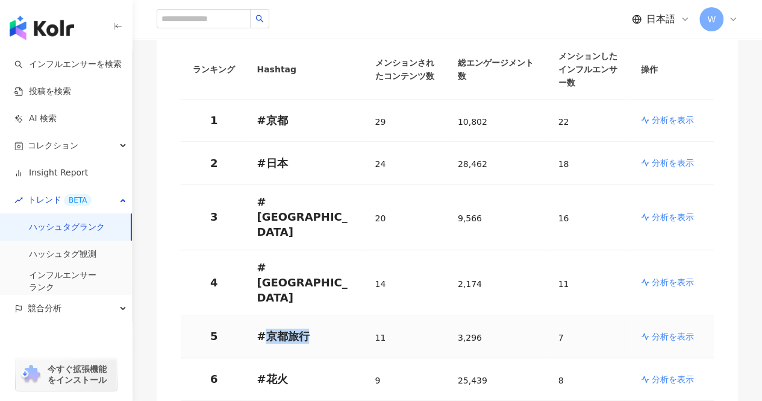
drag, startPoint x: 302, startPoint y: 275, endPoint x: 265, endPoint y: 276, distance: 36.8
click at [265, 328] on p "# 京都旅行" at bounding box center [306, 335] width 99 height 15
copy p "京都旅行"
click at [330, 328] on p "# 京都旅行" at bounding box center [306, 335] width 99 height 15
click at [288, 371] on p "# 花火" at bounding box center [306, 378] width 99 height 15
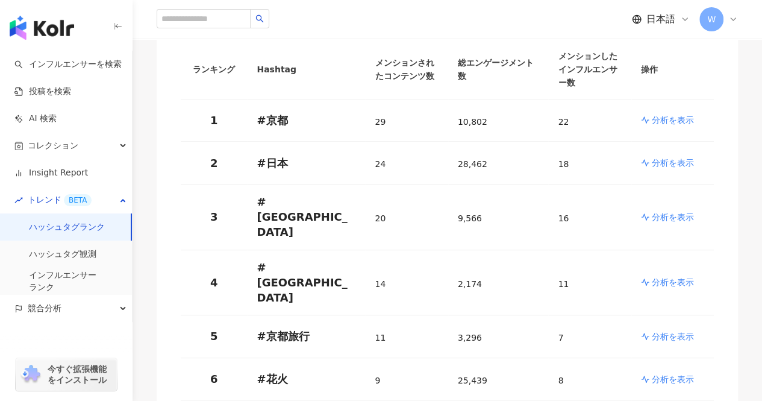
drag, startPoint x: 305, startPoint y: 356, endPoint x: 267, endPoint y: 362, distance: 38.4
copy p "花火大会"
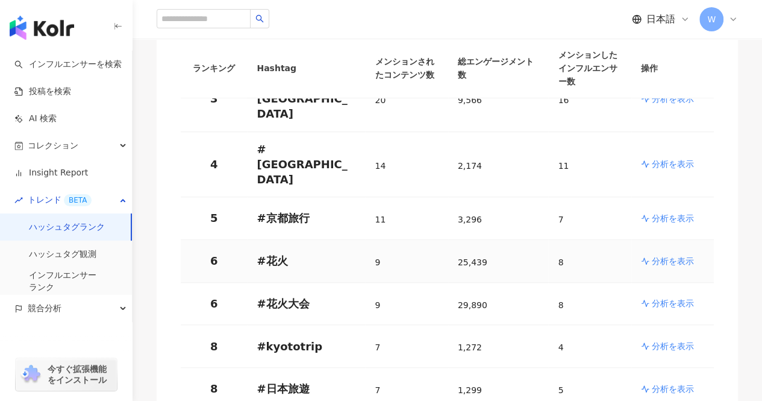
scroll to position [301, 0]
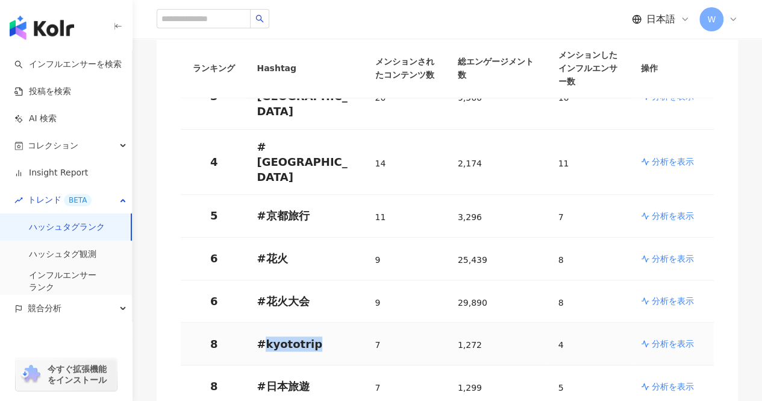
drag, startPoint x: 311, startPoint y: 287, endPoint x: 266, endPoint y: 294, distance: 45.6
click at [266, 322] on td "# kyototrip" at bounding box center [306, 343] width 118 height 43
copy p "kyototrip"
click at [335, 336] on p "# kyototrip" at bounding box center [306, 343] width 99 height 15
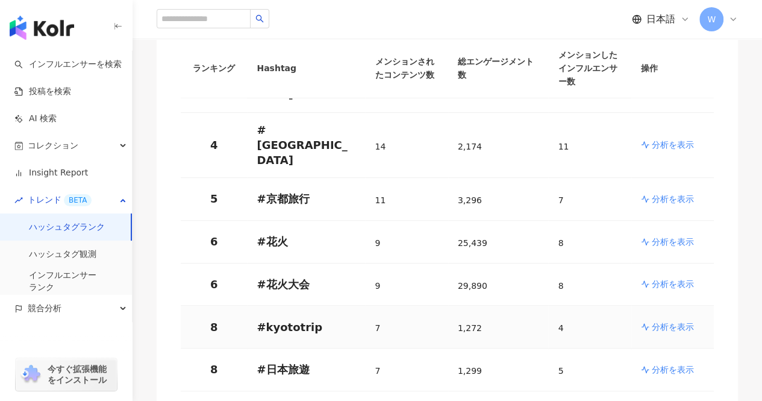
scroll to position [362, 0]
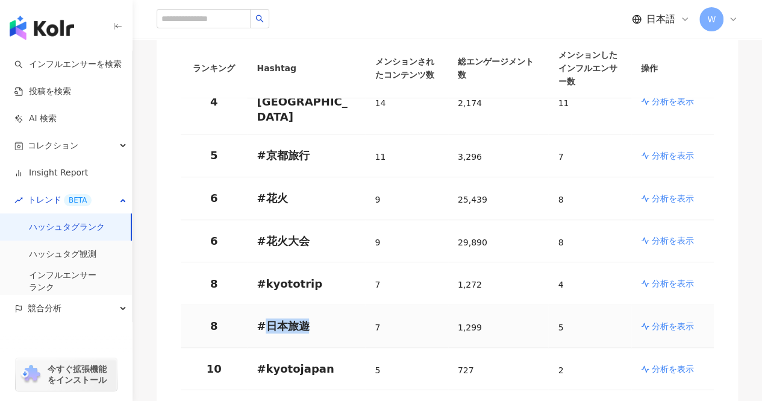
drag, startPoint x: 308, startPoint y: 260, endPoint x: 266, endPoint y: 266, distance: 42.7
click at [266, 318] on p "# 日本旅遊" at bounding box center [306, 325] width 99 height 15
click at [347, 318] on p "# 日本旅遊" at bounding box center [306, 325] width 99 height 15
drag, startPoint x: 323, startPoint y: 306, endPoint x: 263, endPoint y: 312, distance: 60.0
click at [263, 361] on p "# kyotojapan" at bounding box center [306, 368] width 99 height 15
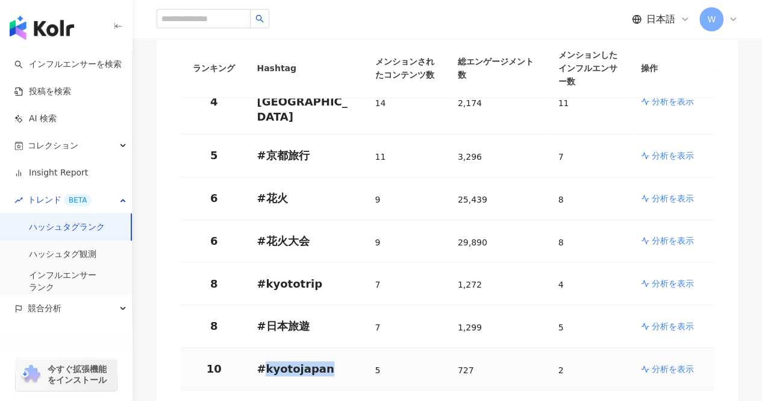
click at [355, 348] on td "# kyotojapan" at bounding box center [306, 369] width 118 height 43
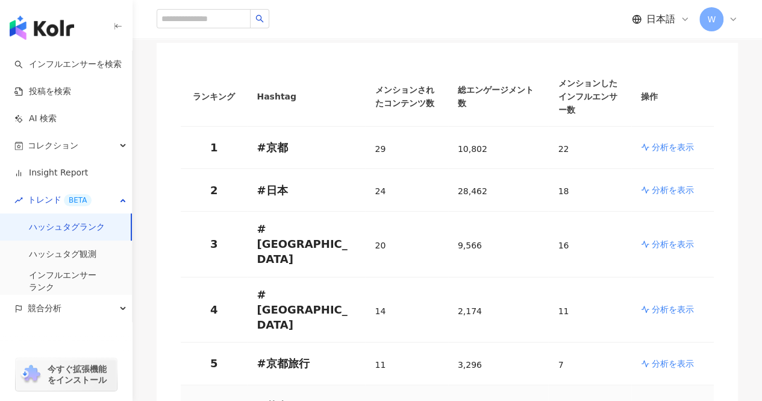
scroll to position [60, 0]
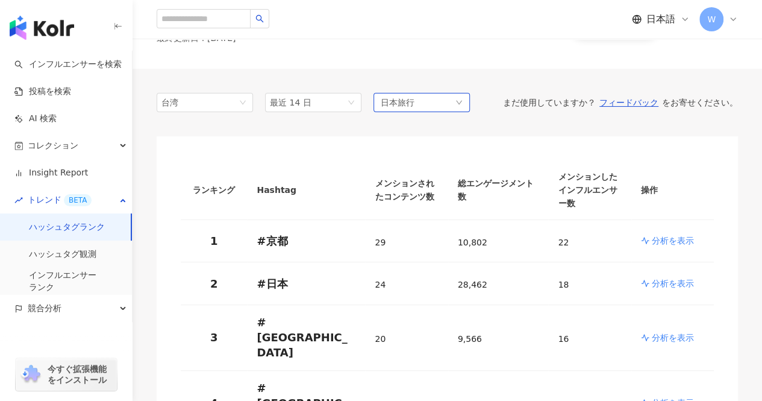
click at [460, 101] on icon "down" at bounding box center [459, 102] width 7 height 7
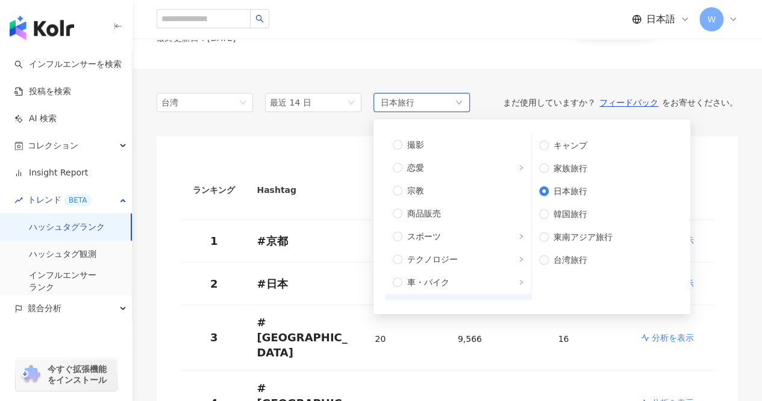
scroll to position [406, 0]
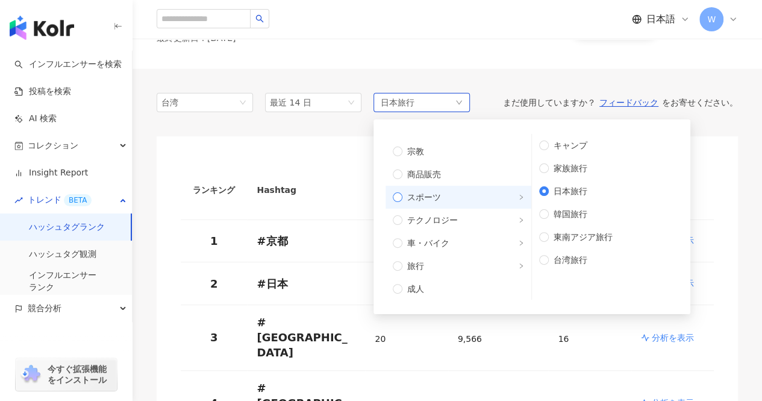
click at [476, 194] on span "スポーツ" at bounding box center [464, 196] width 122 height 13
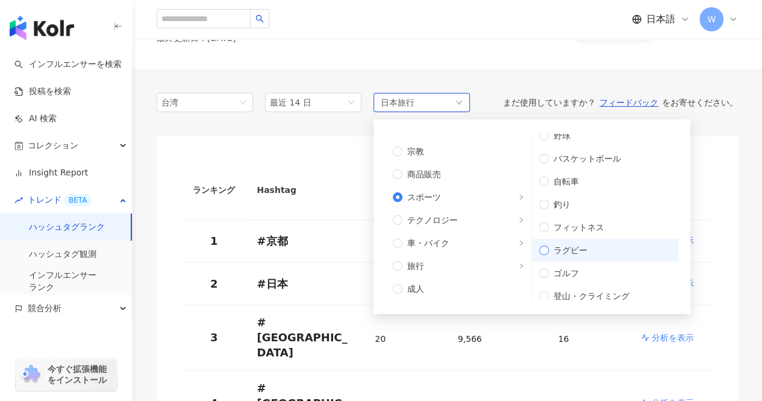
scroll to position [0, 0]
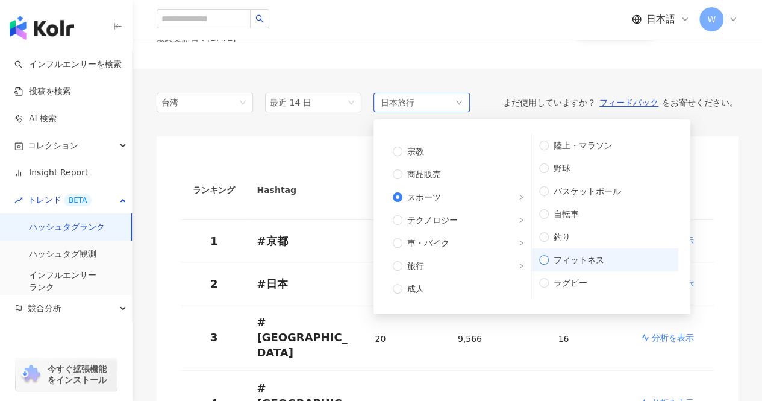
click at [591, 252] on label "フィットネス" at bounding box center [605, 259] width 146 height 23
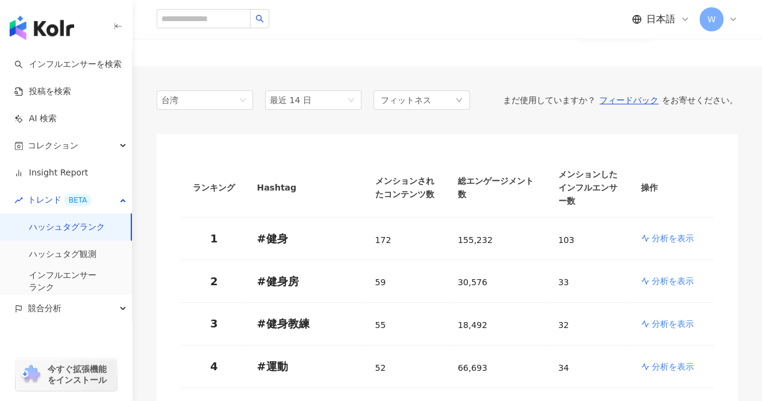
scroll to position [60, 0]
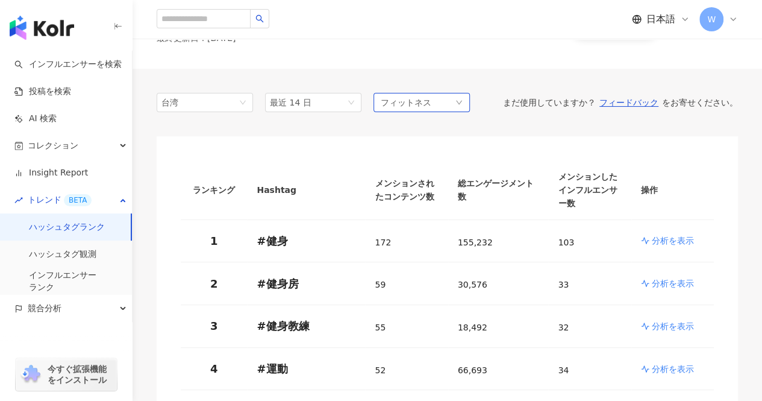
click at [402, 99] on span "フィットネス" at bounding box center [406, 102] width 51 height 13
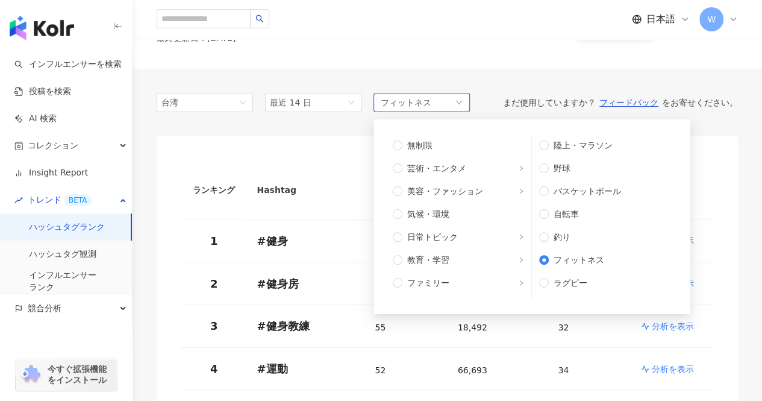
click at [403, 97] on span "フィットネス" at bounding box center [406, 102] width 51 height 13
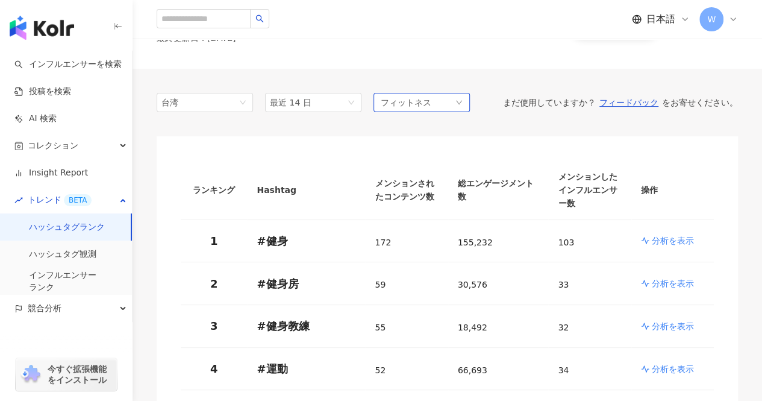
click at [444, 102] on div "フィットネス" at bounding box center [422, 102] width 96 height 19
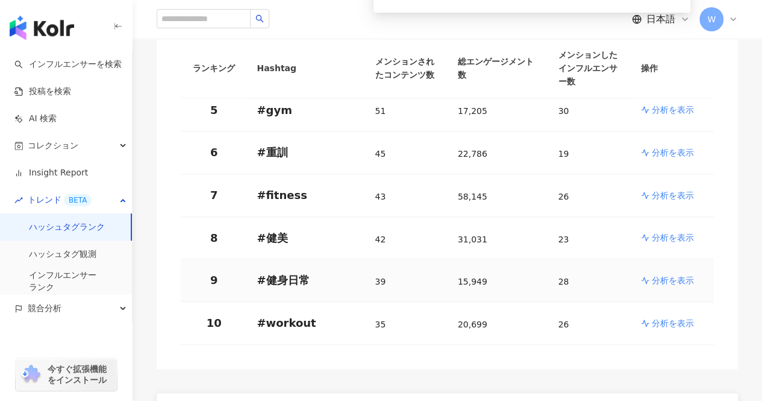
scroll to position [121, 0]
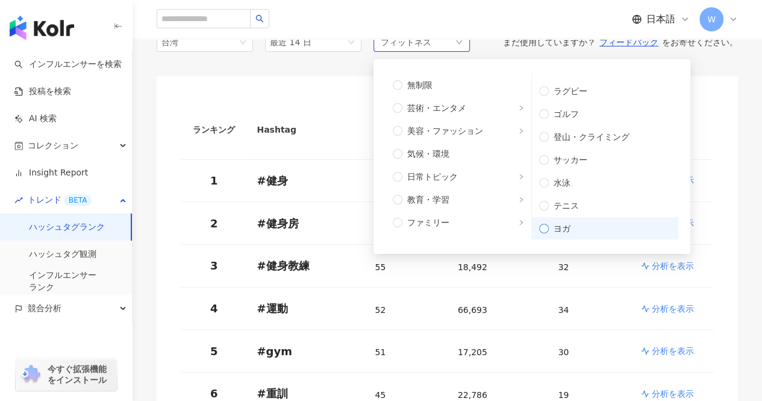
click at [606, 222] on span "ヨガ" at bounding box center [610, 228] width 122 height 13
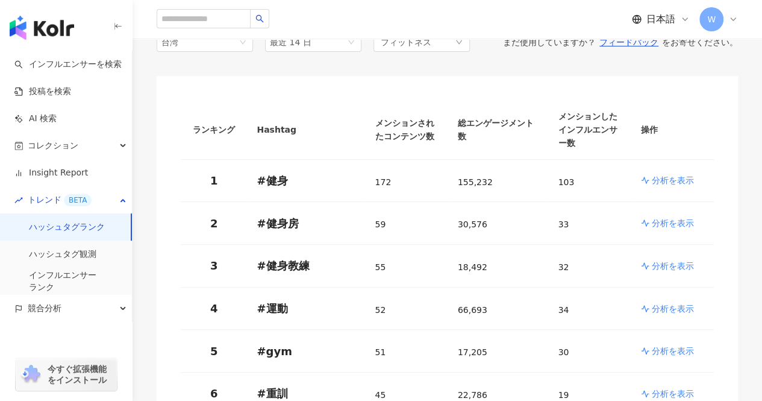
click at [498, 22] on div "日本語 W" at bounding box center [448, 19] width 582 height 39
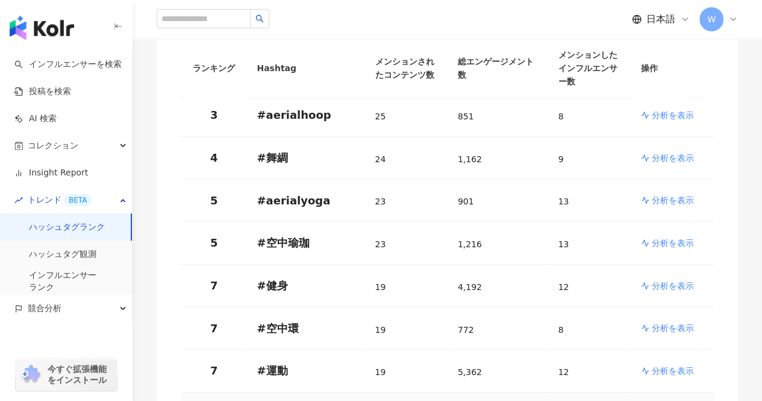
scroll to position [121, 0]
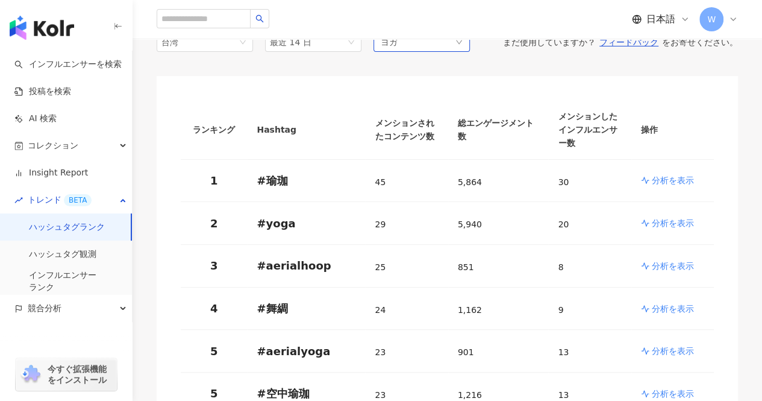
click at [464, 43] on div "ヨガ" at bounding box center [422, 42] width 96 height 19
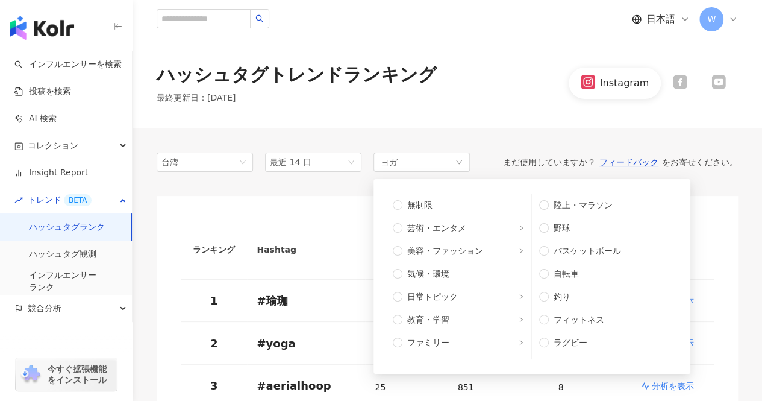
scroll to position [0, 0]
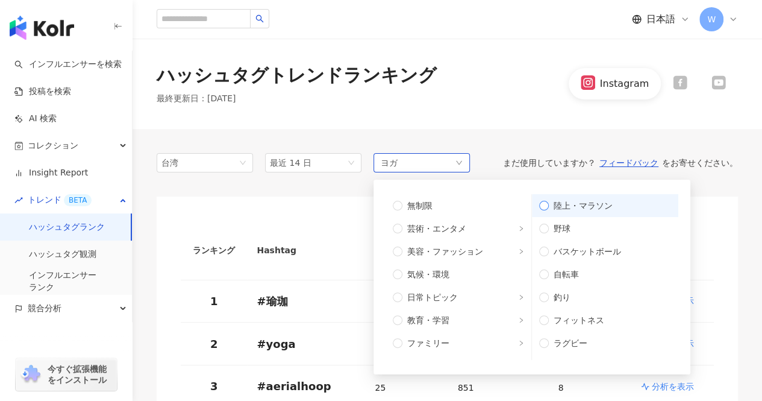
click at [592, 209] on span "陸上・マラソン" at bounding box center [610, 205] width 122 height 13
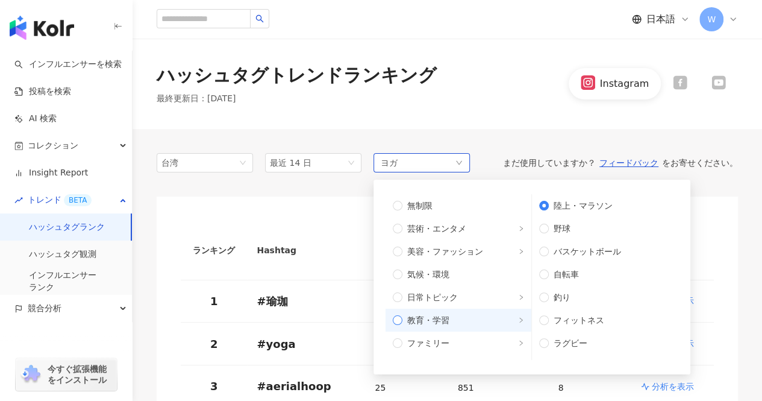
click at [432, 328] on label "教育・学習" at bounding box center [459, 320] width 146 height 23
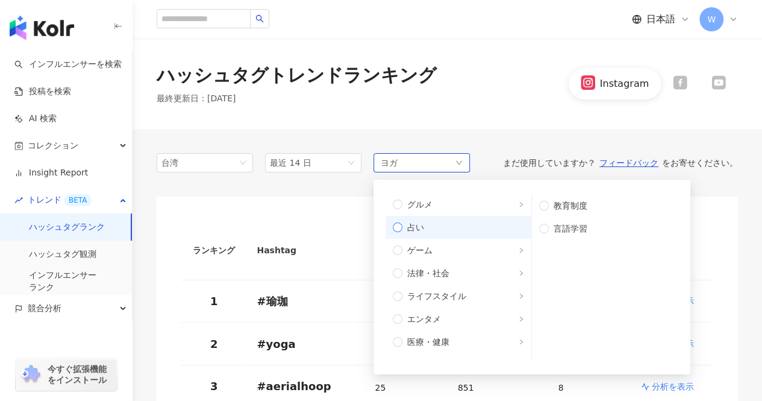
scroll to position [301, 0]
click at [474, 230] on span "医療・健康" at bounding box center [464, 224] width 122 height 13
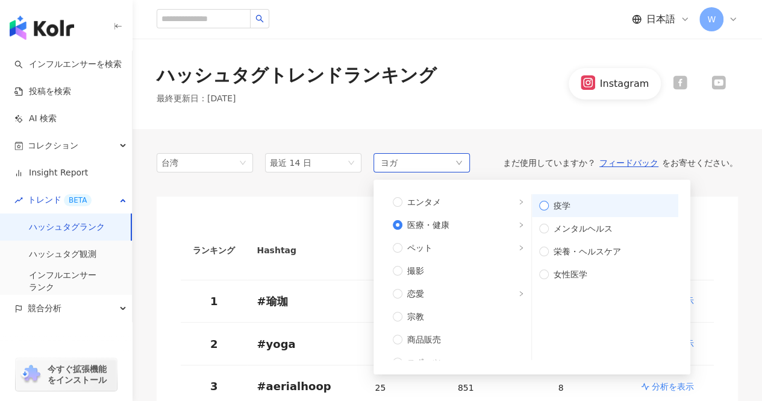
click at [576, 207] on span "疫学" at bounding box center [610, 205] width 122 height 13
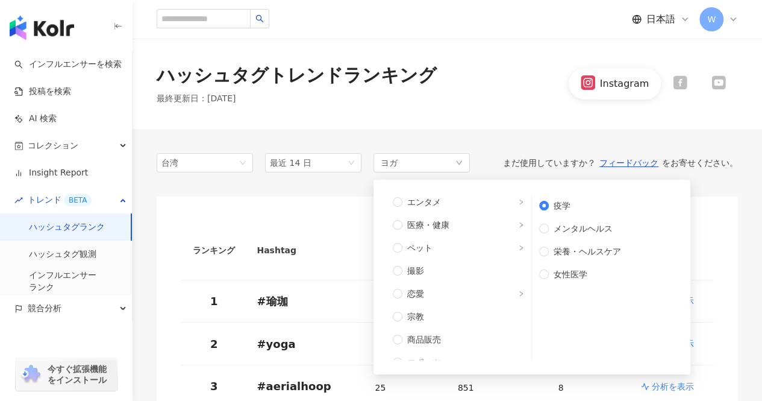
click at [523, 124] on div "ハッシュタグトレンドランキング 最終更新日 ： [DATE] Instagram" at bounding box center [448, 84] width 630 height 90
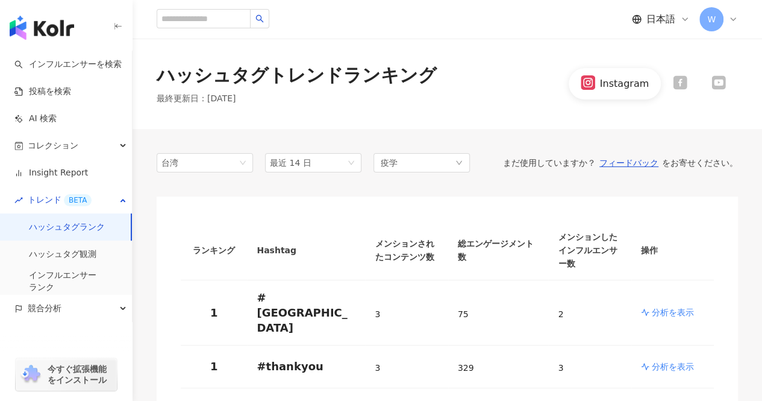
click at [465, 160] on div "疫学" at bounding box center [422, 162] width 96 height 19
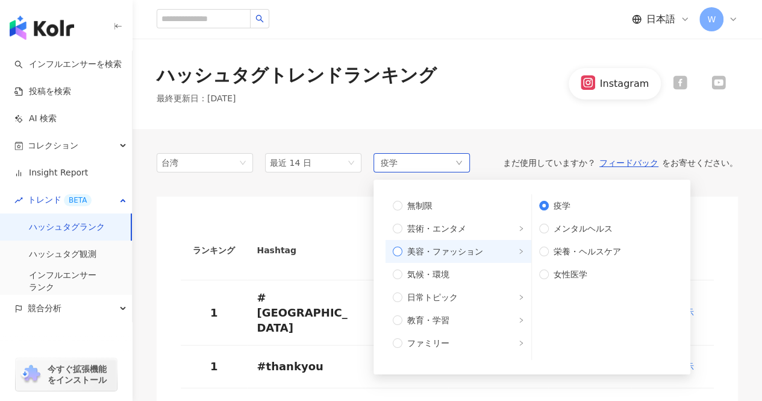
click at [469, 249] on span "美容・ファッション" at bounding box center [464, 251] width 122 height 13
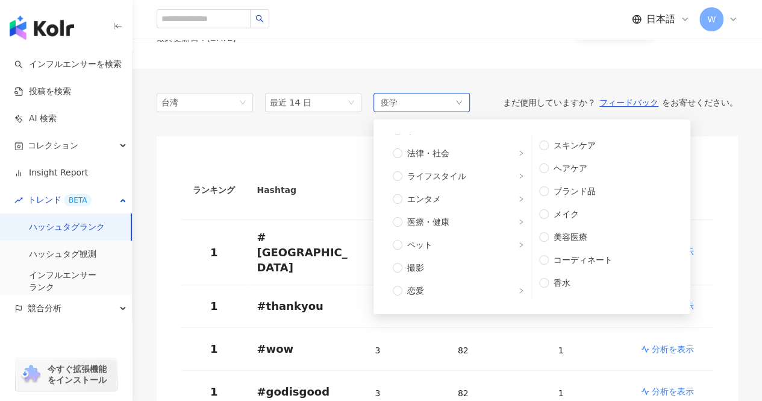
scroll to position [406, 0]
click at [492, 237] on span "車・バイク" at bounding box center [464, 242] width 122 height 13
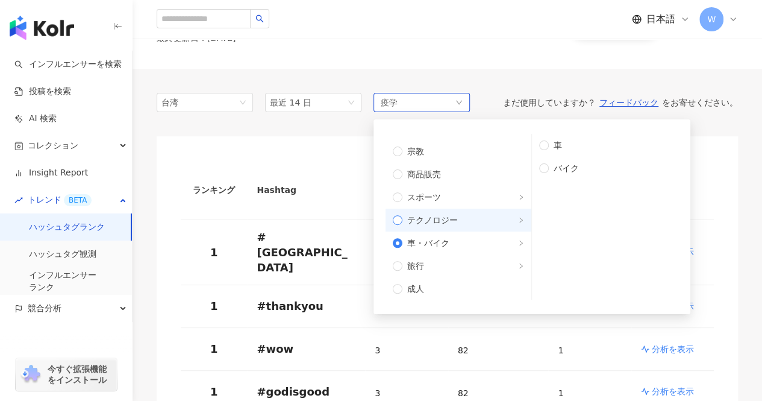
click at [462, 227] on label "テクノロジー" at bounding box center [459, 220] width 146 height 23
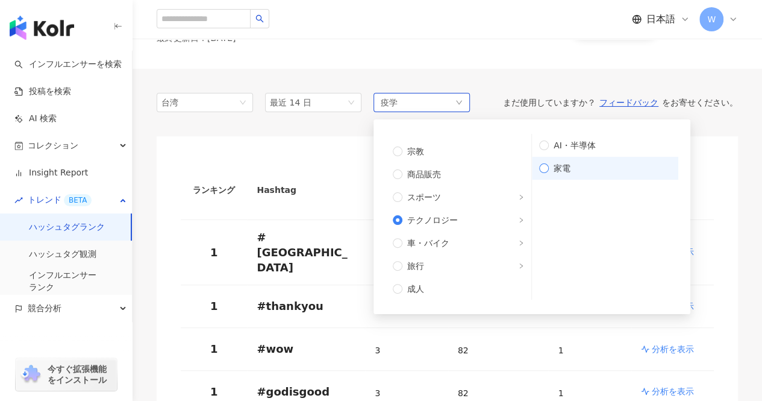
click at [571, 177] on label "家電" at bounding box center [605, 168] width 146 height 23
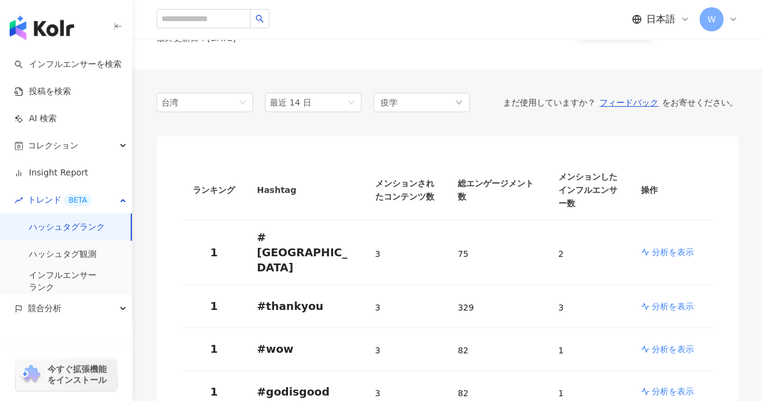
click at [483, 68] on div "ハッシュタグトレンドランキング 最終更新日 ： [DATE] Instagram" at bounding box center [448, 23] width 630 height 90
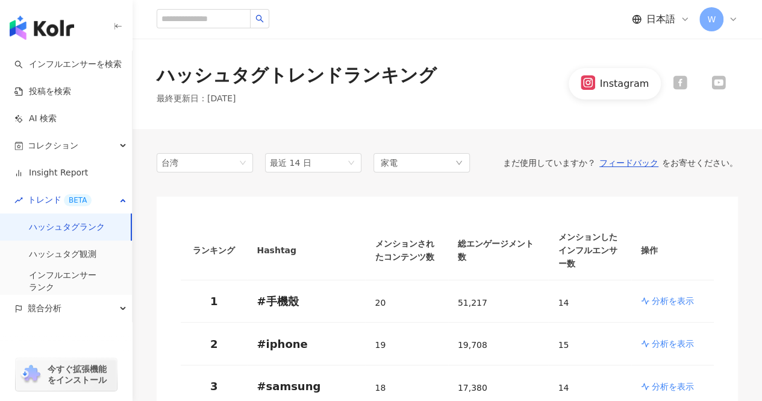
click at [457, 166] on div "家電" at bounding box center [422, 162] width 96 height 19
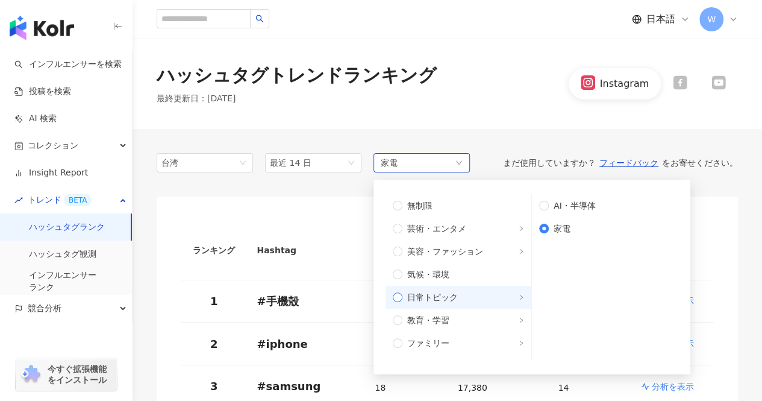
scroll to position [406, 0]
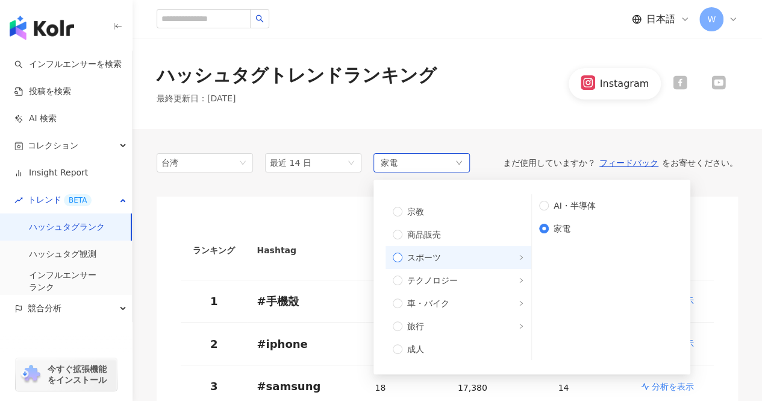
click at [459, 264] on label "スポーツ" at bounding box center [459, 257] width 146 height 23
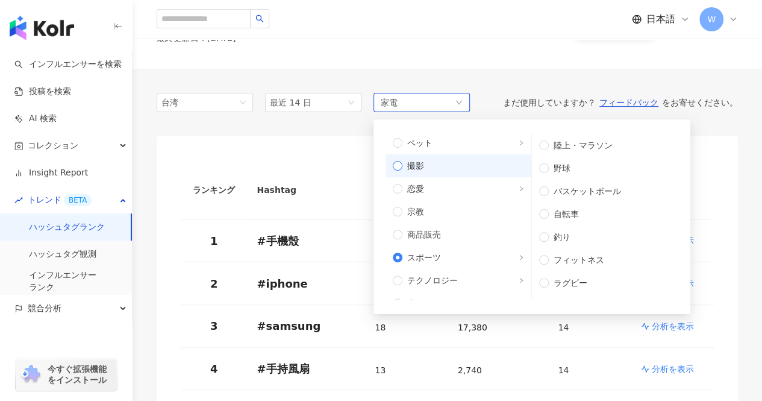
scroll to position [286, 0]
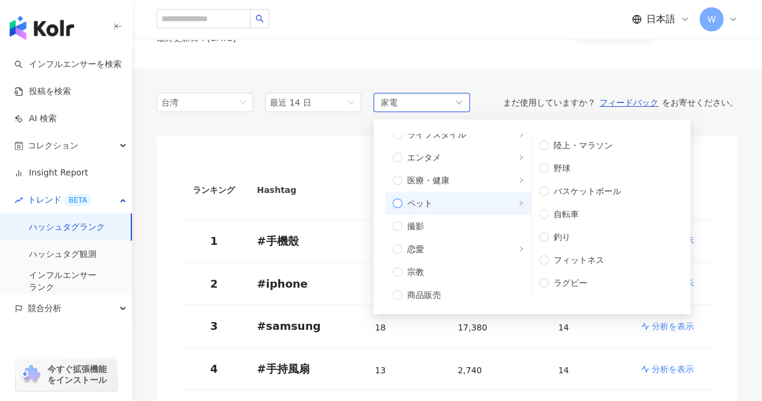
click at [489, 207] on span "ペット" at bounding box center [464, 202] width 122 height 13
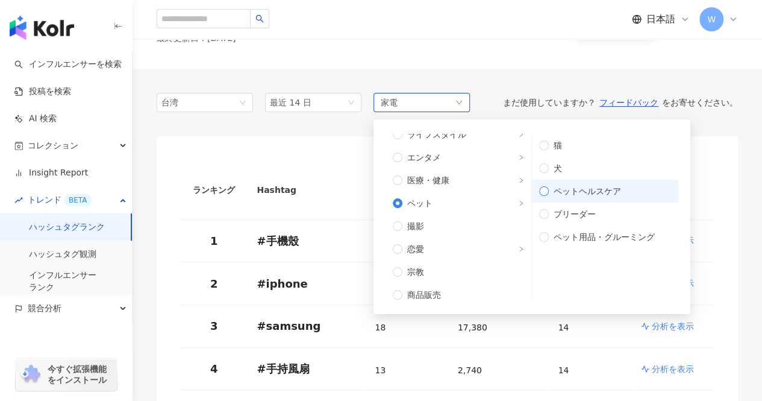
click at [598, 187] on span "ペットヘルスケア" at bounding box center [610, 190] width 122 height 13
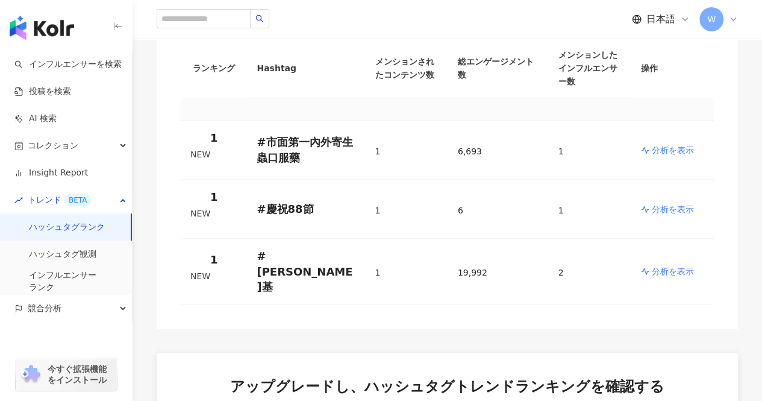
scroll to position [723, 0]
